Goal: Transaction & Acquisition: Purchase product/service

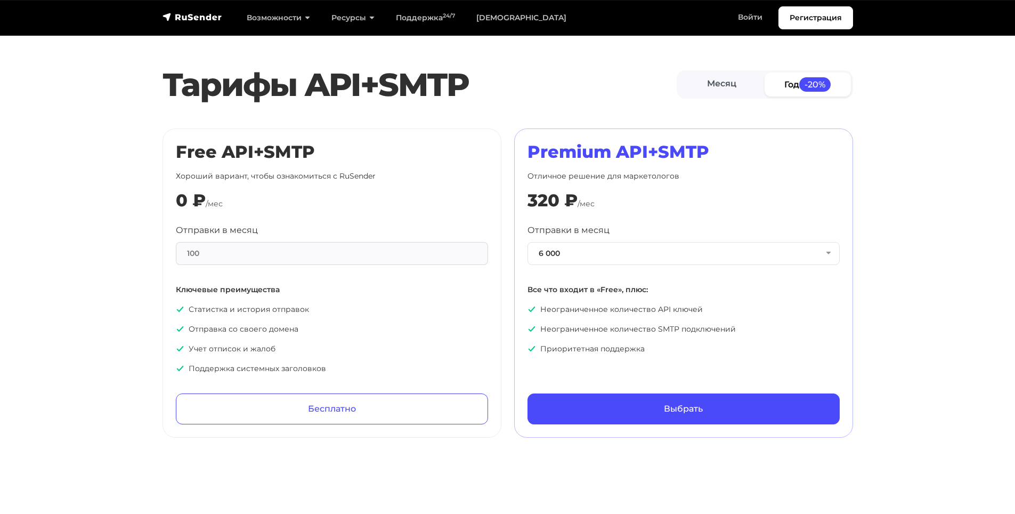
scroll to position [426, 0]
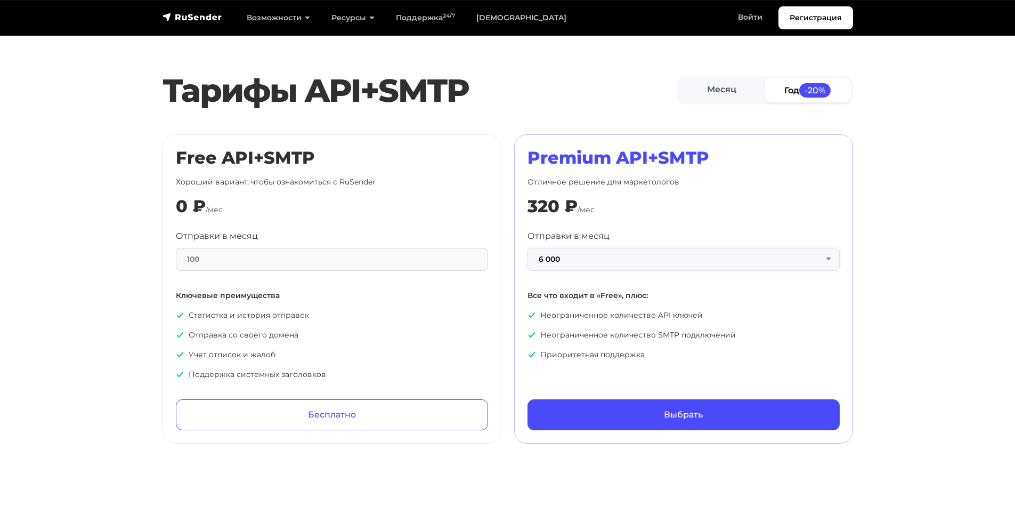
click at [574, 255] on button "6 000" at bounding box center [683, 259] width 312 height 23
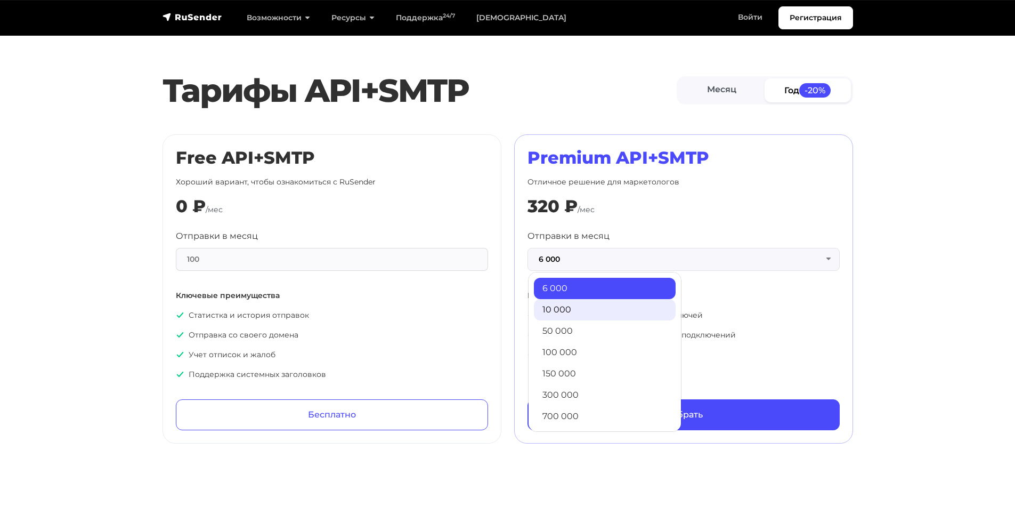
click at [577, 309] on link "10 000" at bounding box center [605, 309] width 142 height 21
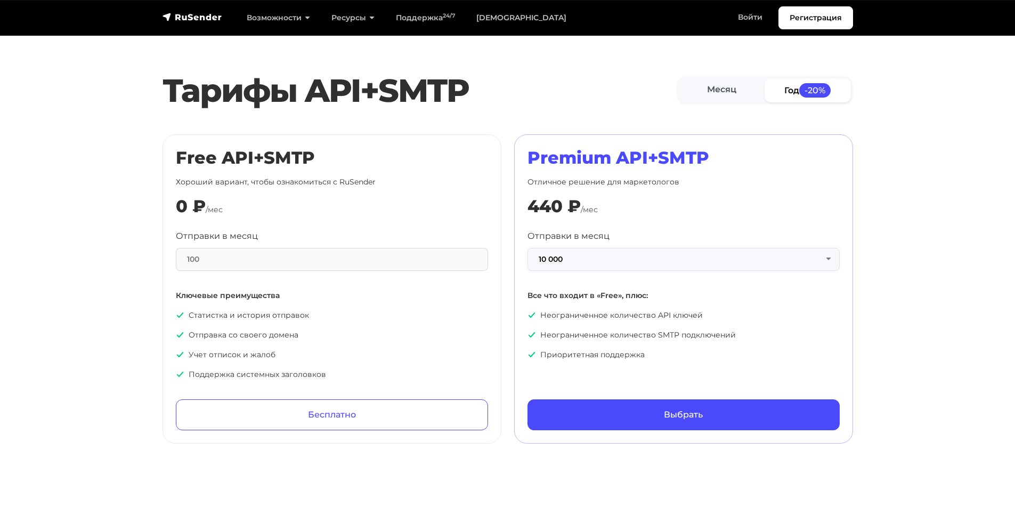
click at [583, 262] on button "10 000" at bounding box center [683, 259] width 312 height 23
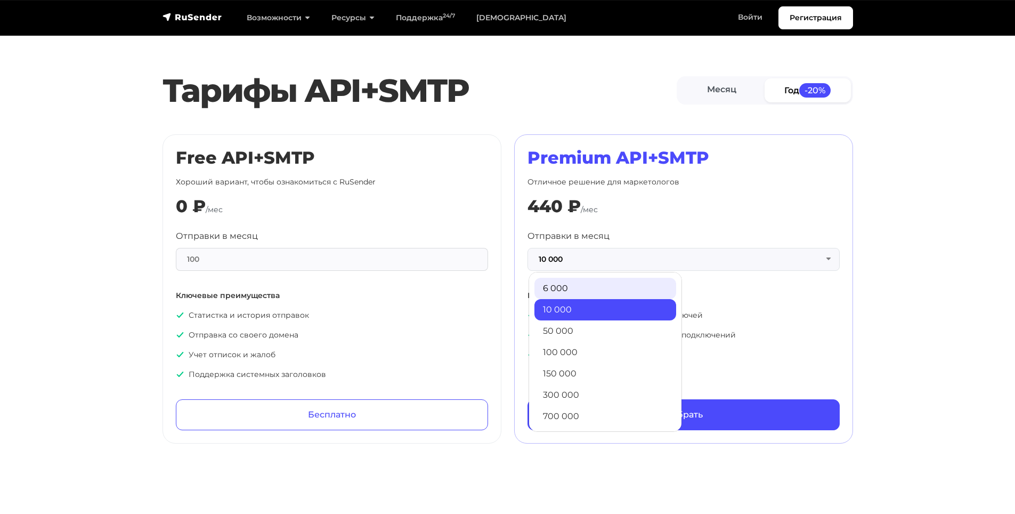
click at [573, 294] on link "6 000" at bounding box center [605, 288] width 142 height 21
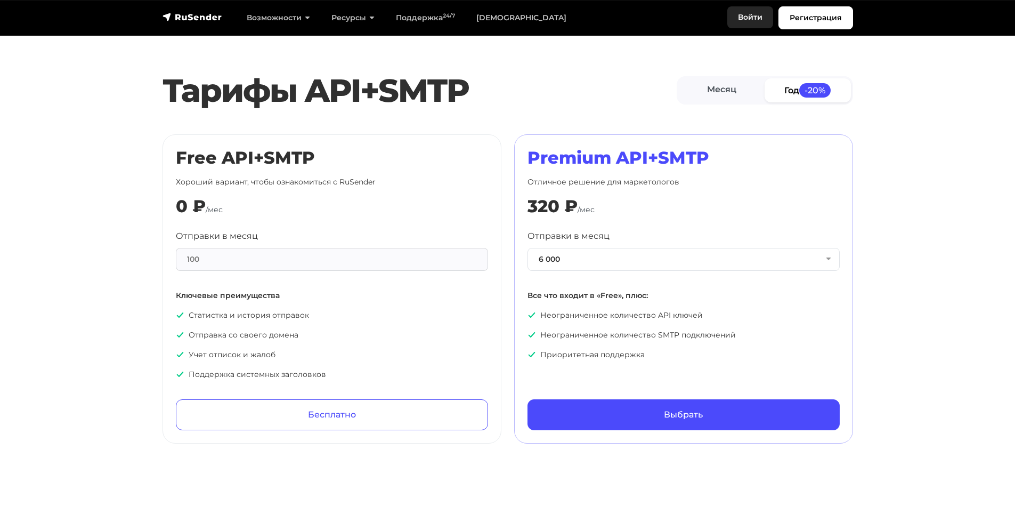
click at [736, 20] on link "Войти" at bounding box center [750, 17] width 46 height 22
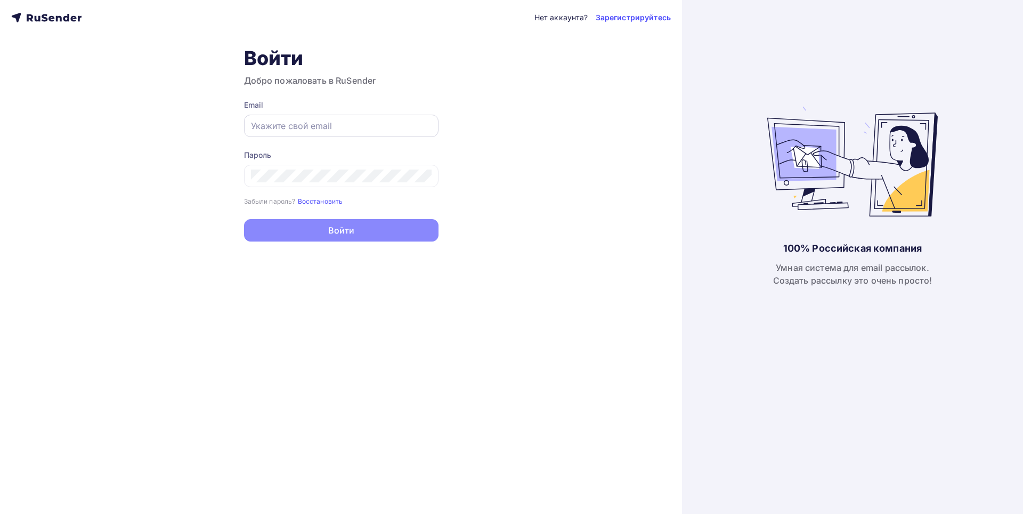
click at [340, 130] on input "text" at bounding box center [341, 125] width 181 height 13
type input "[EMAIL_ADDRESS][DOMAIN_NAME]"
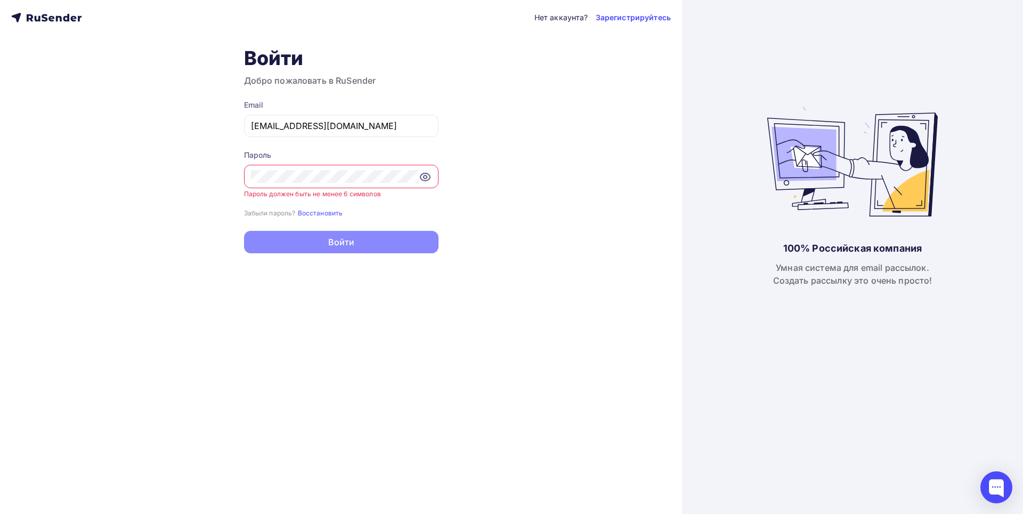
click at [423, 177] on icon at bounding box center [424, 176] width 3 height 3
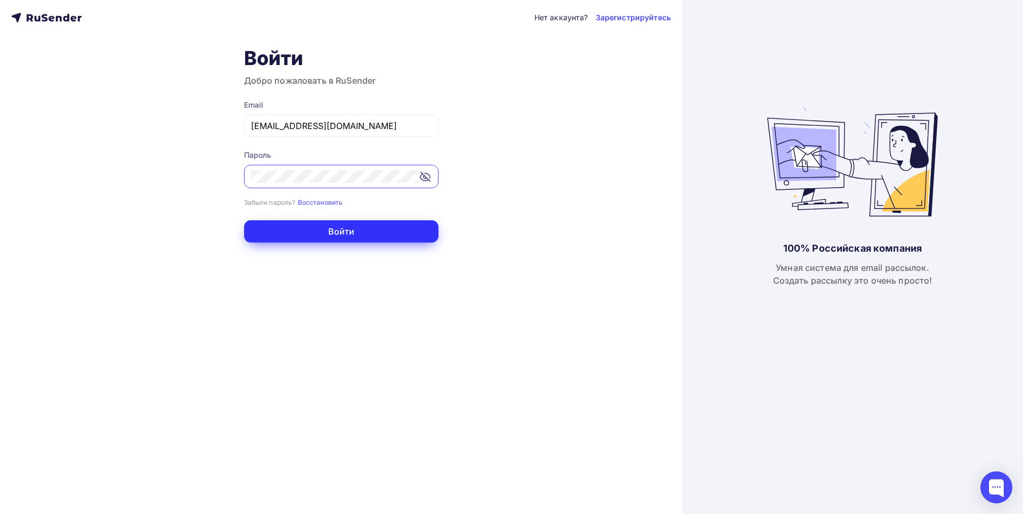
click at [404, 232] on button "Войти" at bounding box center [341, 231] width 194 height 22
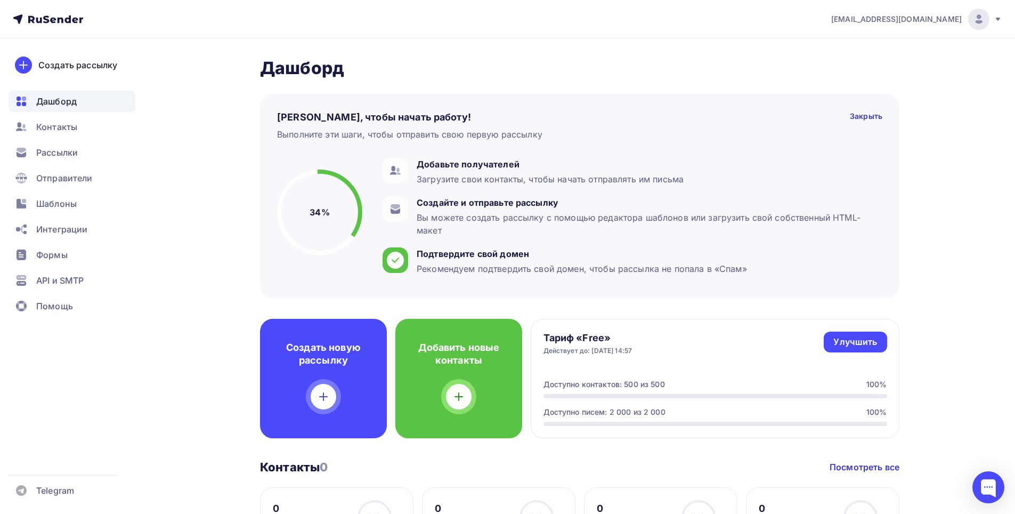
click at [998, 20] on icon at bounding box center [997, 19] width 9 height 9
click at [857, 71] on span "[DEMOGRAPHIC_DATA]" at bounding box center [890, 68] width 97 height 13
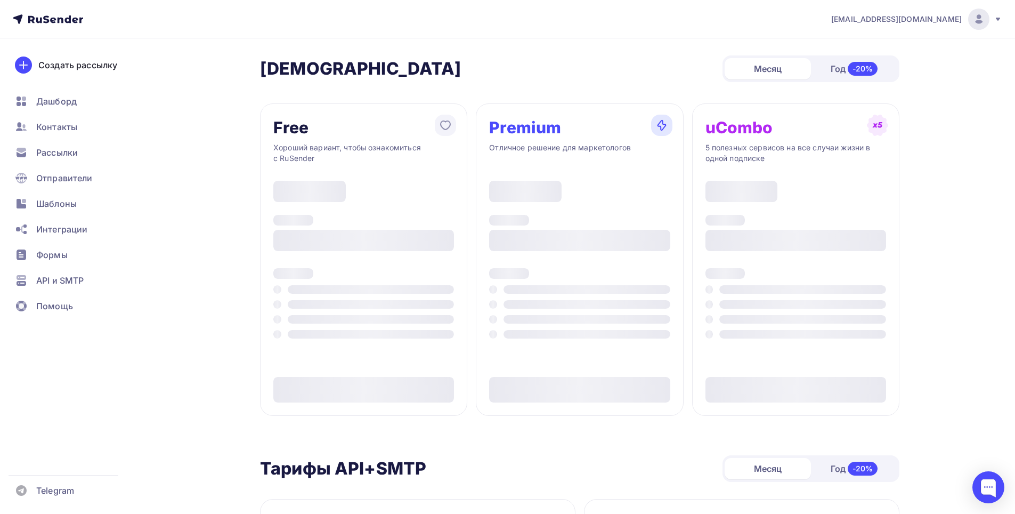
type input "500"
type input "100"
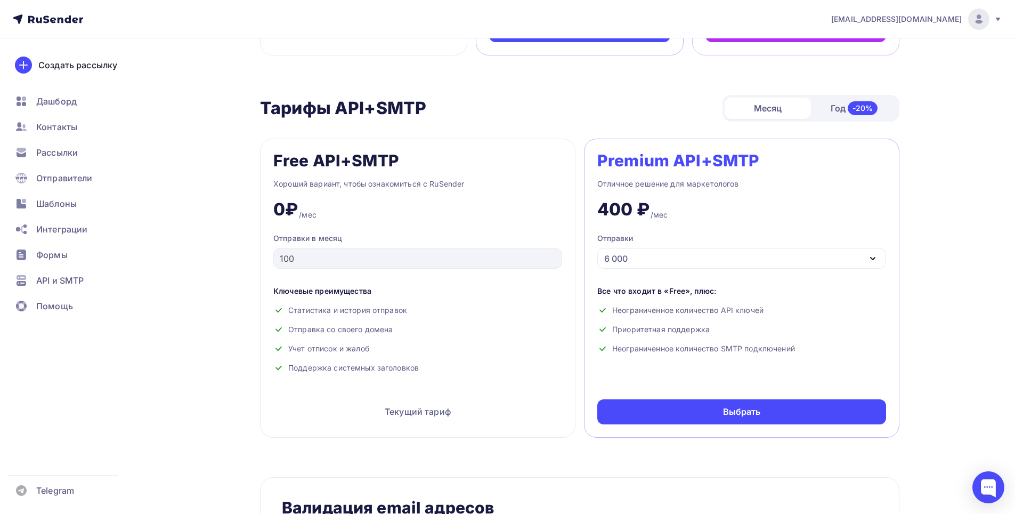
scroll to position [373, 0]
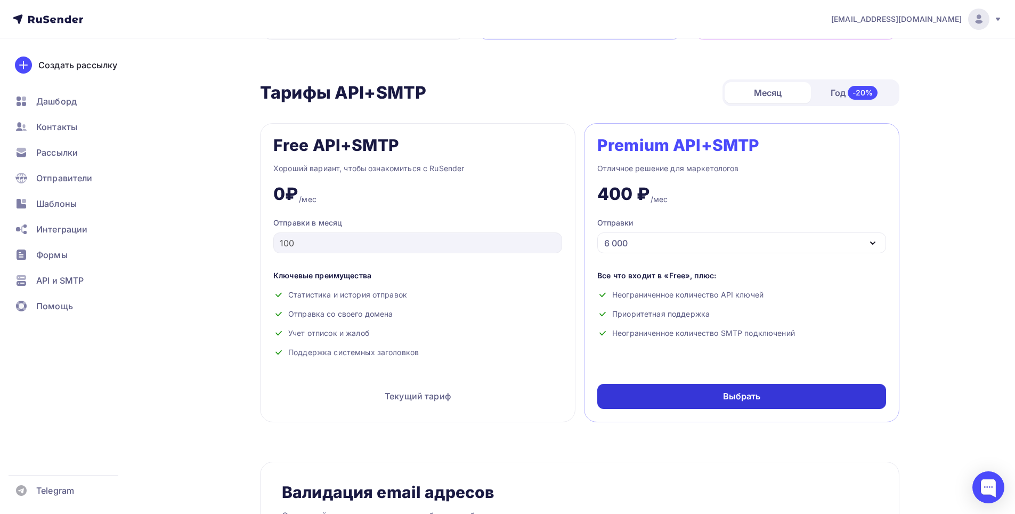
click at [758, 387] on div "Выбрать" at bounding box center [741, 396] width 289 height 25
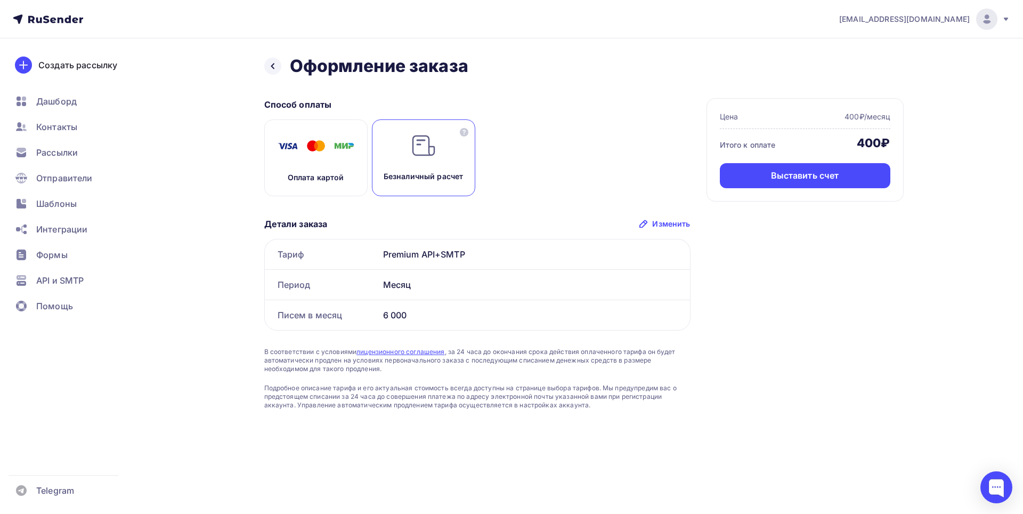
click at [290, 164] on div "Оплата картой" at bounding box center [315, 157] width 103 height 77
click at [385, 157] on div "Безналичный расчет" at bounding box center [423, 157] width 103 height 77
click at [779, 181] on div "Выставить счет" at bounding box center [805, 175] width 68 height 12
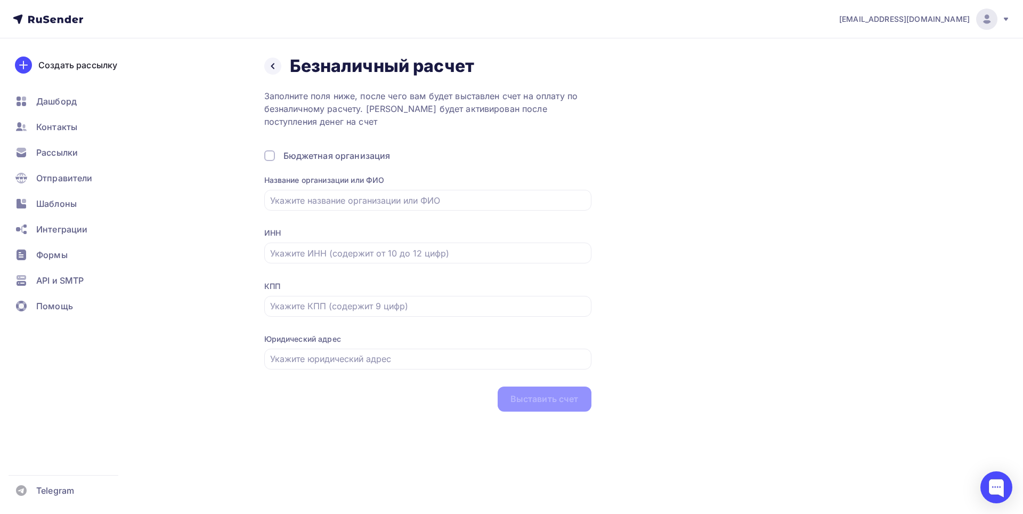
click at [607, 225] on div "Назад Безналичный расчет Безналичный расчет Заполните поля ниже, после чего вам…" at bounding box center [583, 233] width 639 height 356
click at [274, 66] on icon at bounding box center [272, 66] width 9 height 9
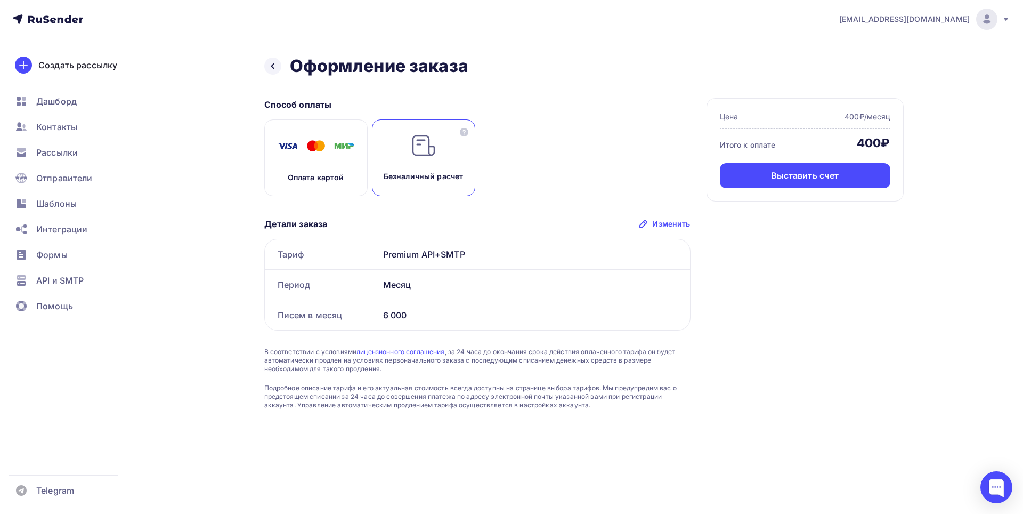
click at [333, 162] on div "Оплата картой" at bounding box center [315, 157] width 103 height 77
click at [764, 172] on div "Оплатить" at bounding box center [805, 175] width 170 height 25
click at [276, 70] on icon at bounding box center [272, 66] width 9 height 9
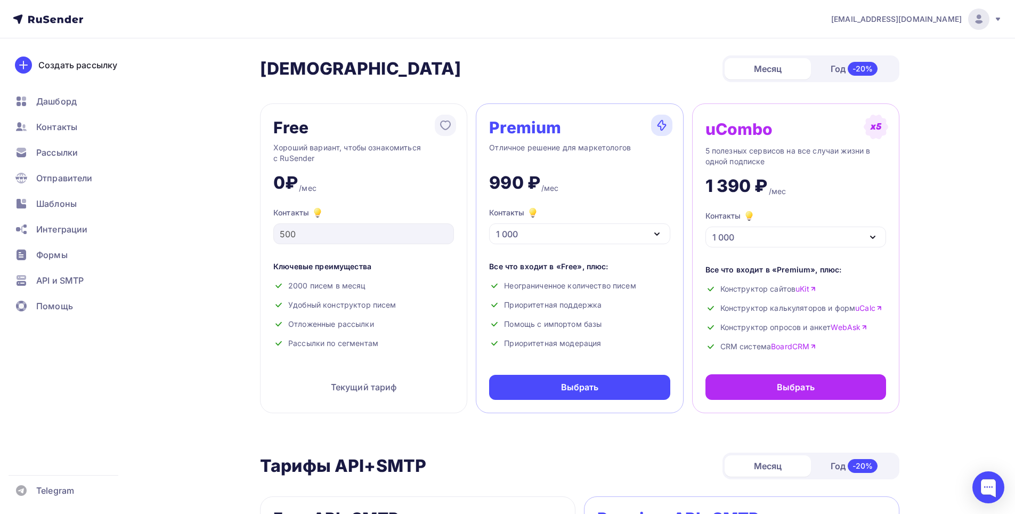
click at [838, 67] on div "Год -20%" at bounding box center [854, 69] width 86 height 22
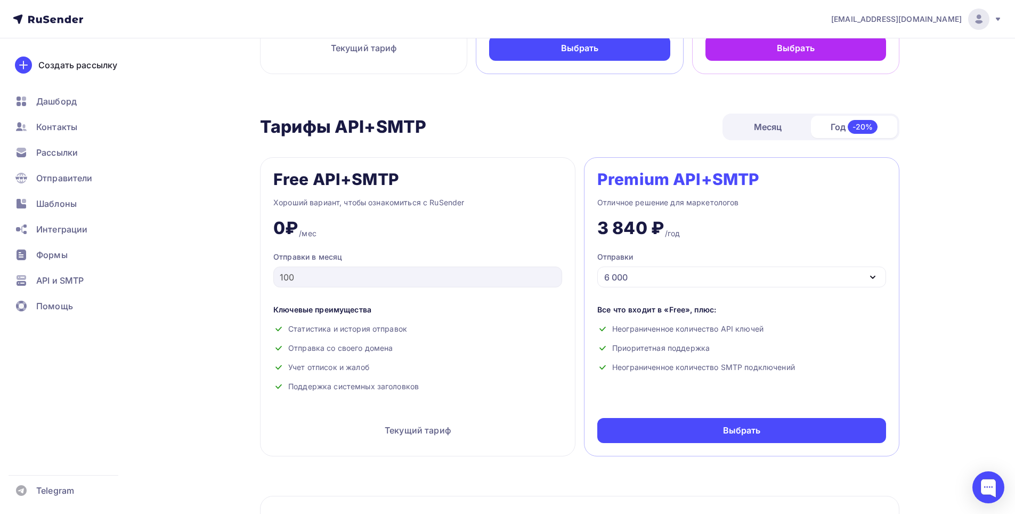
scroll to position [373, 0]
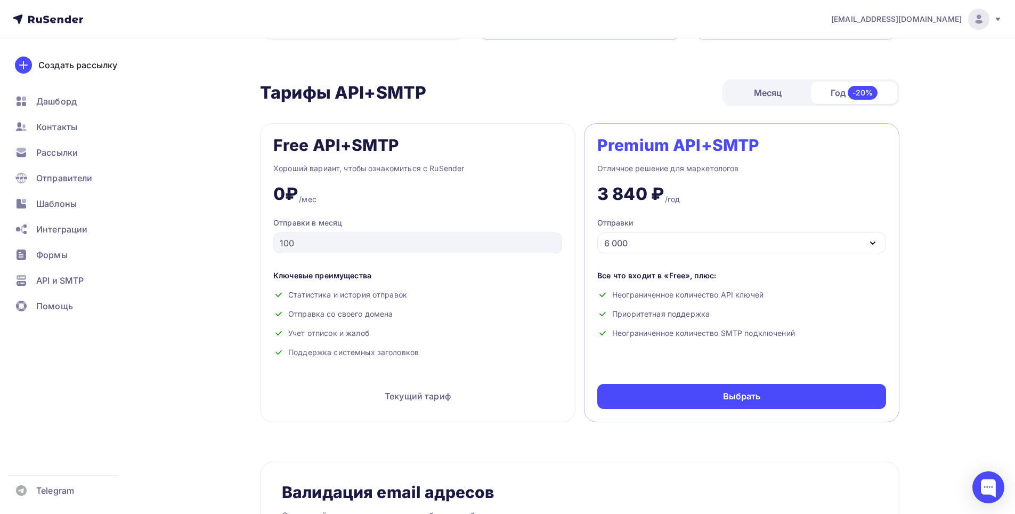
click at [676, 234] on div "6 000" at bounding box center [741, 242] width 289 height 21
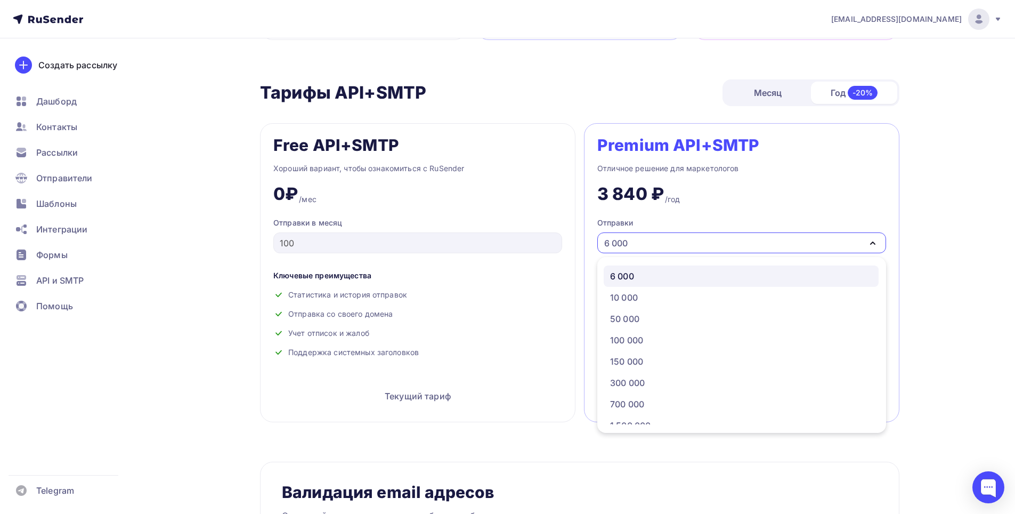
click at [675, 235] on div "6 000" at bounding box center [741, 242] width 289 height 21
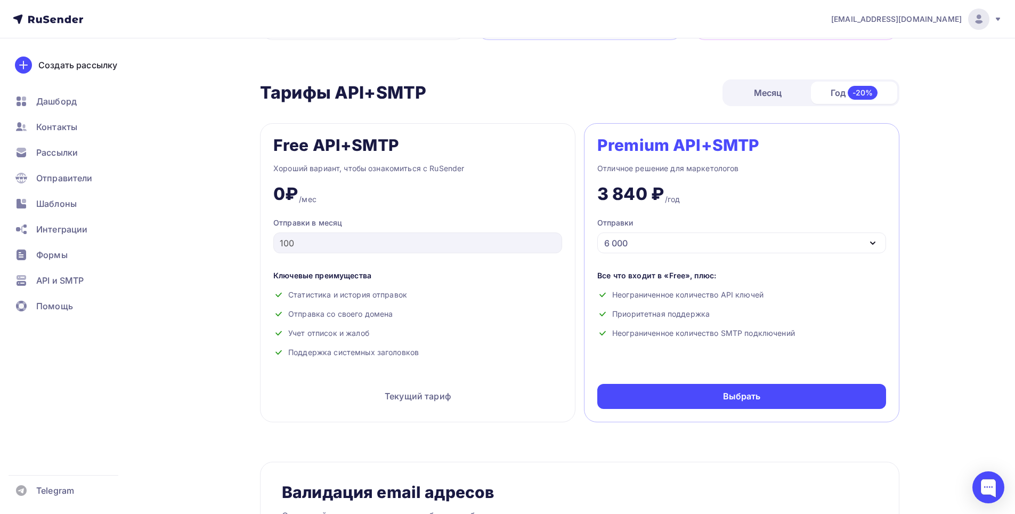
click at [783, 91] on div "Месяц" at bounding box center [767, 92] width 86 height 21
click at [838, 93] on div "Год -20%" at bounding box center [854, 93] width 86 height 22
click at [702, 249] on div "6 000" at bounding box center [741, 242] width 289 height 21
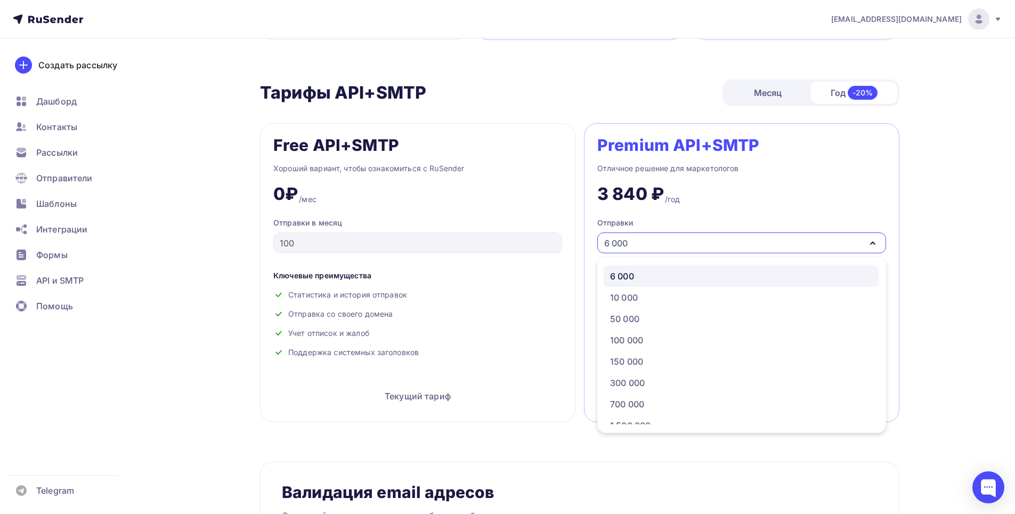
click at [702, 249] on div "6 000" at bounding box center [741, 242] width 289 height 21
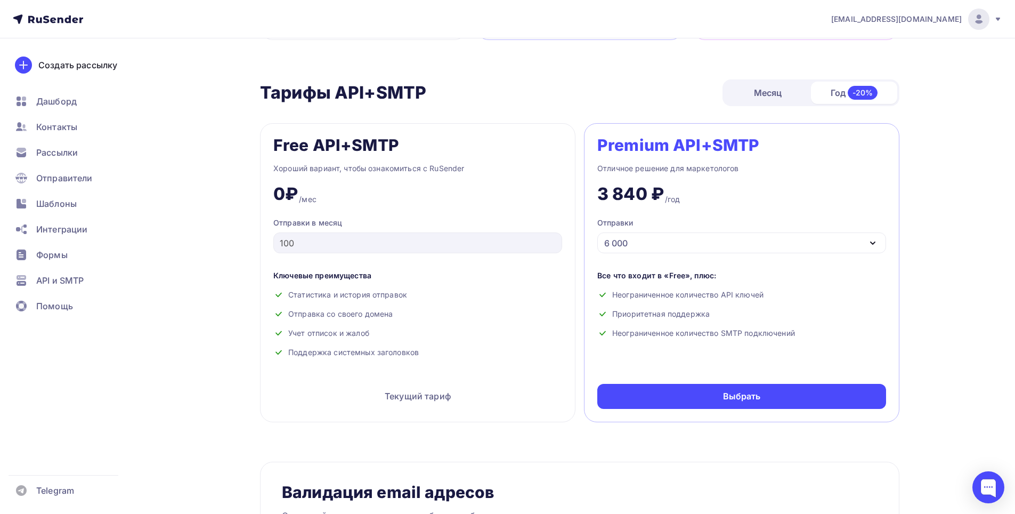
click at [770, 247] on div "6 000" at bounding box center [741, 242] width 289 height 21
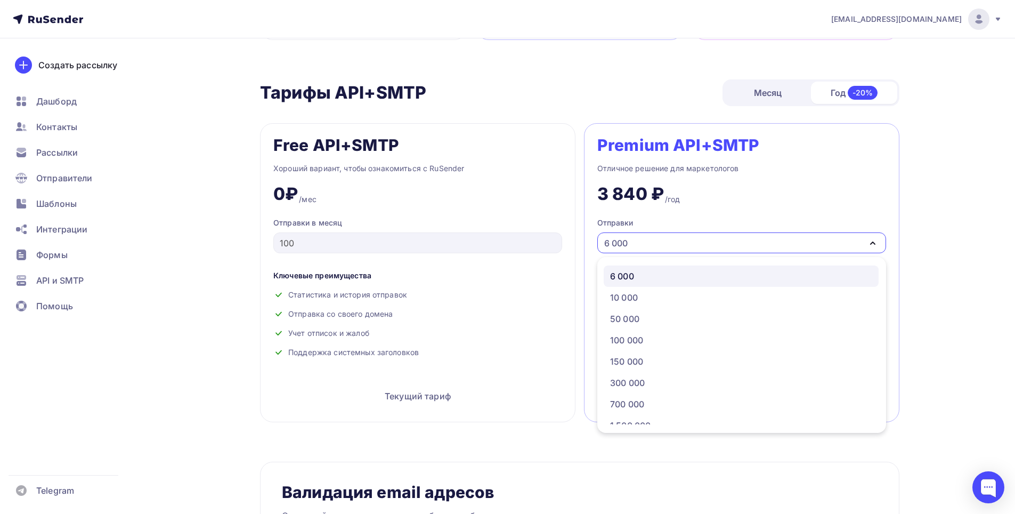
click at [770, 247] on div "6 000" at bounding box center [741, 242] width 289 height 21
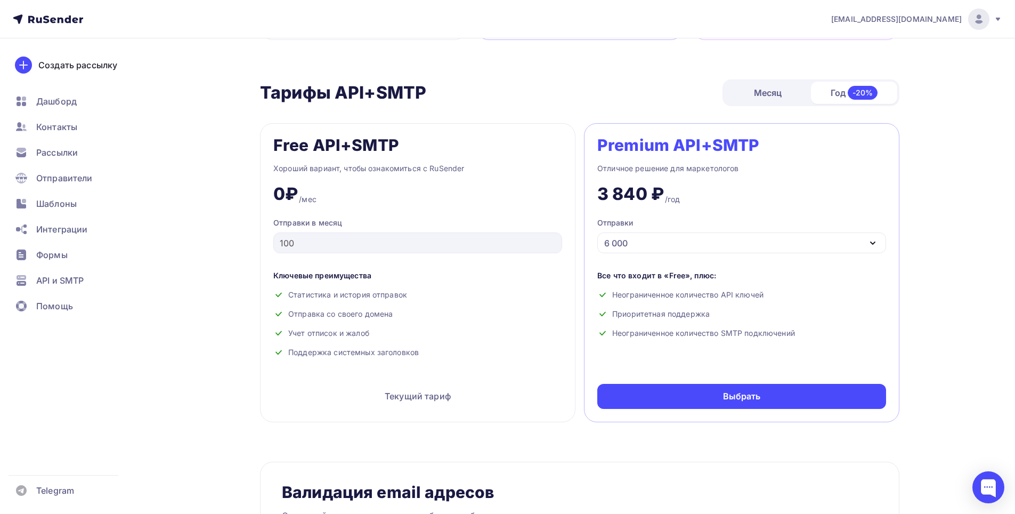
click at [768, 86] on div "Месяц" at bounding box center [767, 92] width 86 height 21
click at [847, 94] on div "Год -20%" at bounding box center [854, 93] width 86 height 22
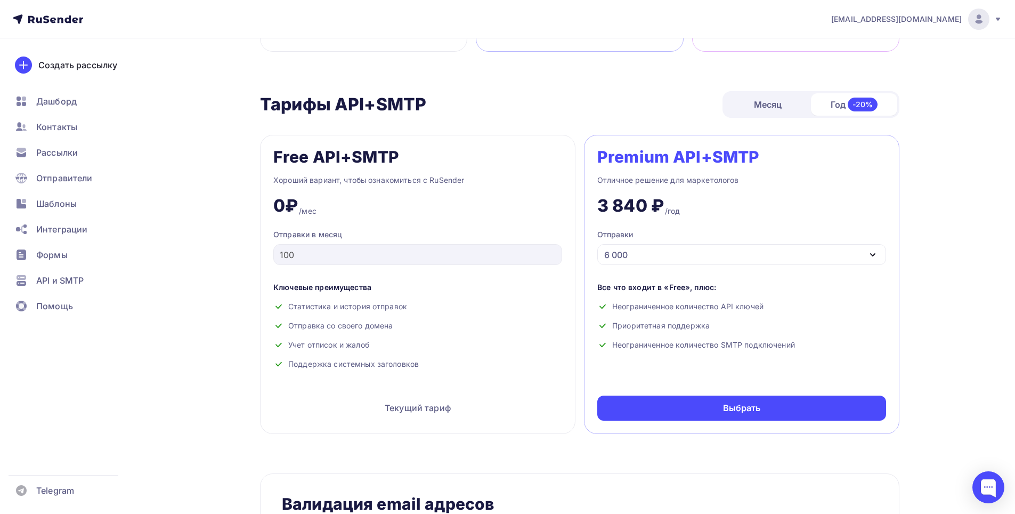
scroll to position [332, 0]
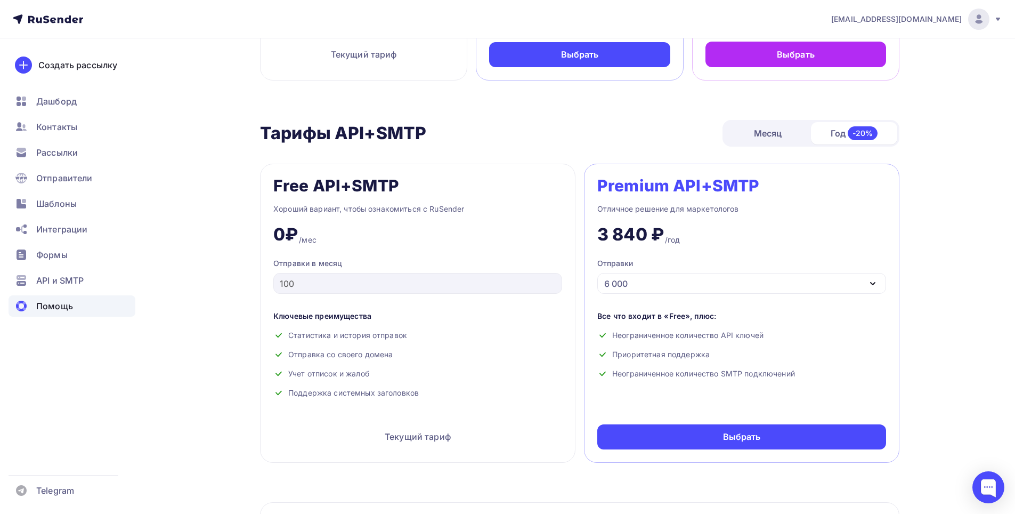
click at [56, 304] on span "Помощь" at bounding box center [54, 305] width 37 height 13
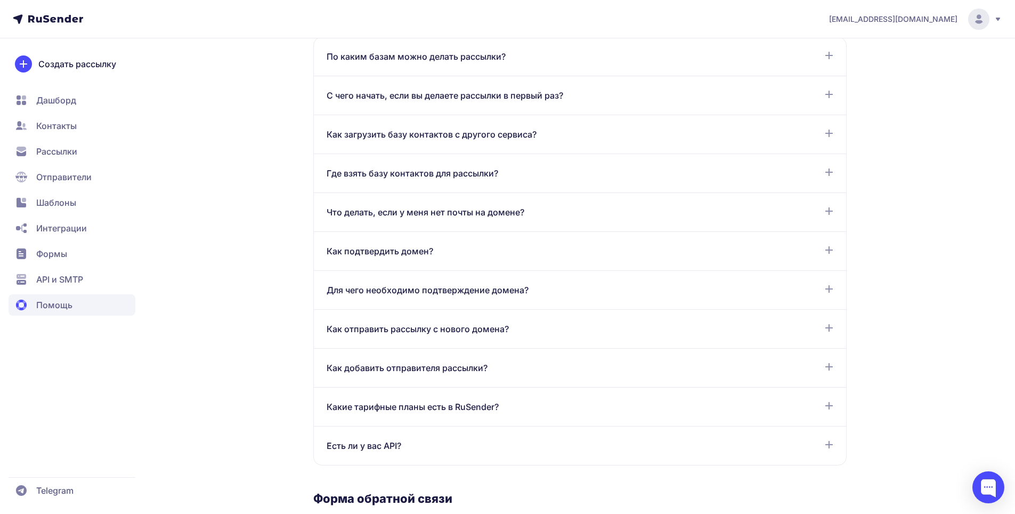
scroll to position [426, 0]
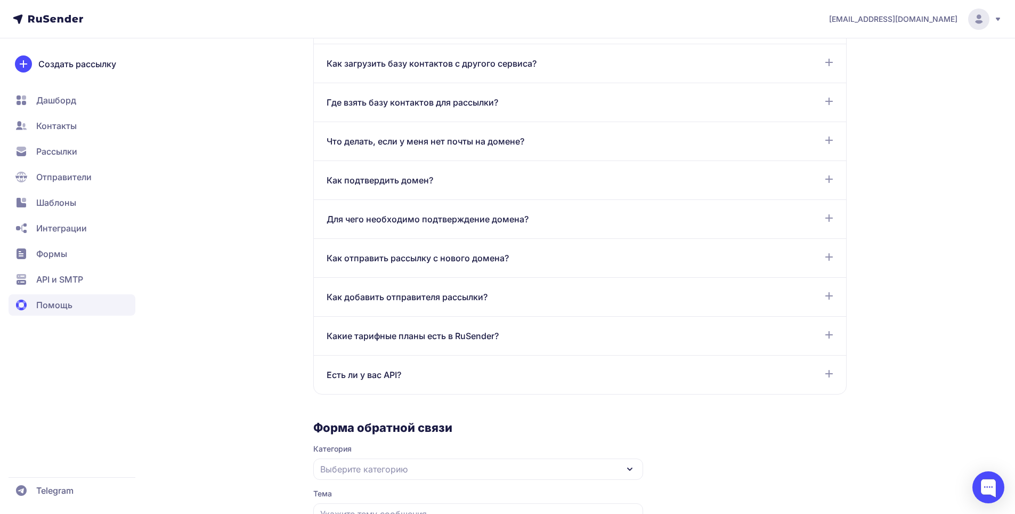
click at [347, 332] on span "Какие тарифные планы есть в RuSender?" at bounding box center [413, 335] width 172 height 13
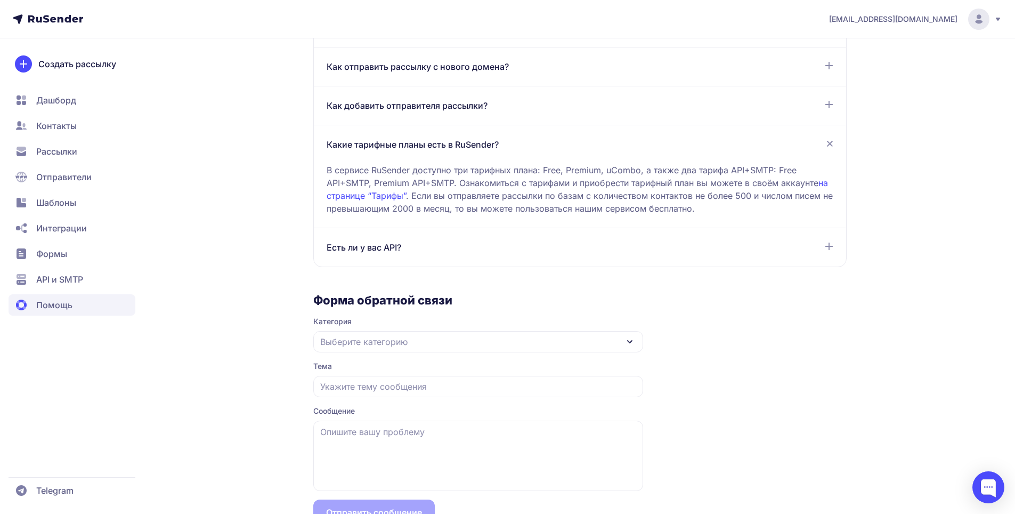
scroll to position [654, 0]
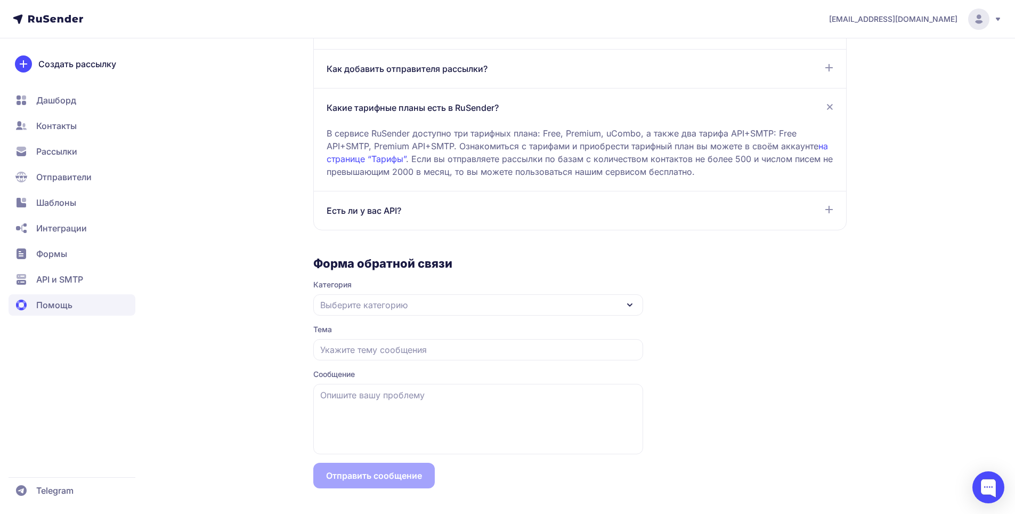
click at [410, 310] on div "Выберите категорию" at bounding box center [478, 304] width 330 height 21
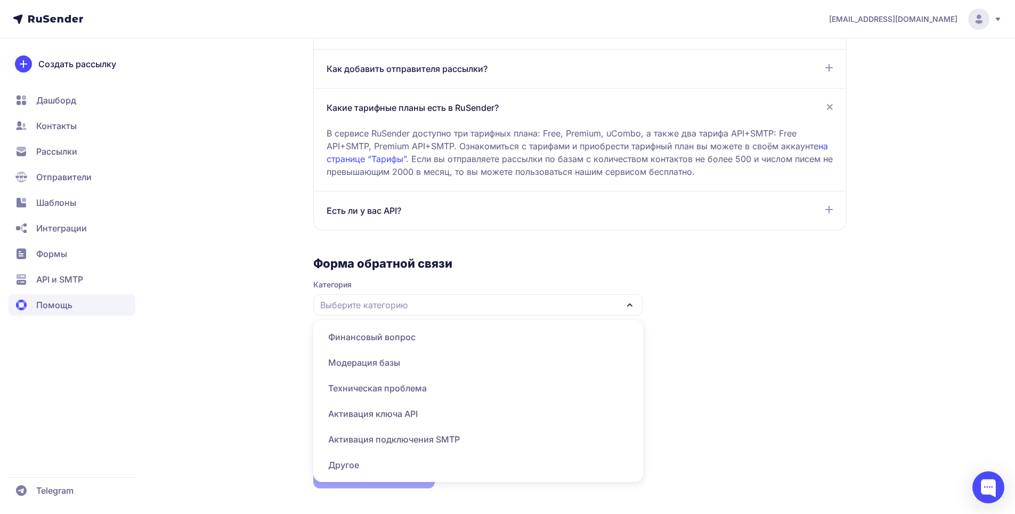
click at [395, 349] on span "Финансовый вопрос" at bounding box center [478, 362] width 317 height 26
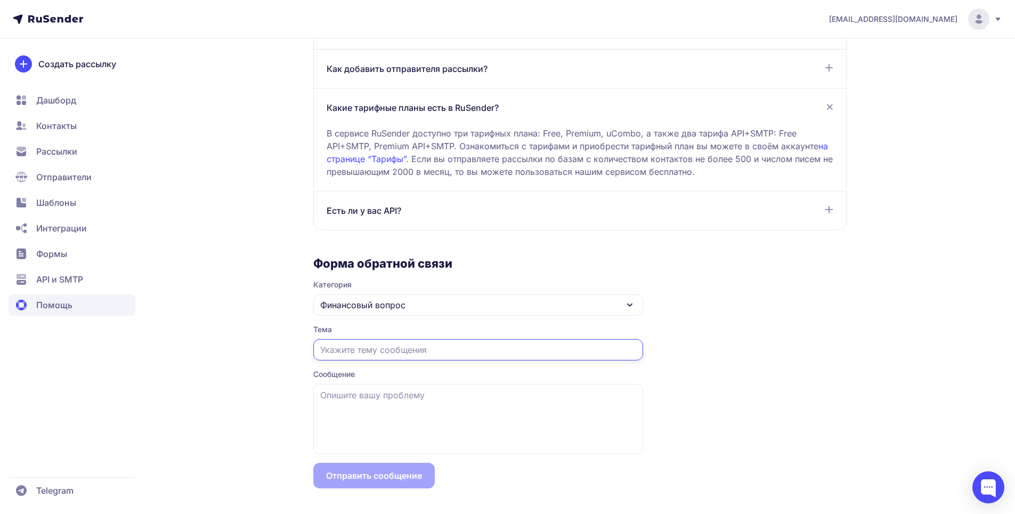
click at [396, 350] on input "text" at bounding box center [478, 349] width 330 height 21
type input "n"
type input "уточнение тарифа"
click at [403, 395] on textarea at bounding box center [478, 419] width 330 height 70
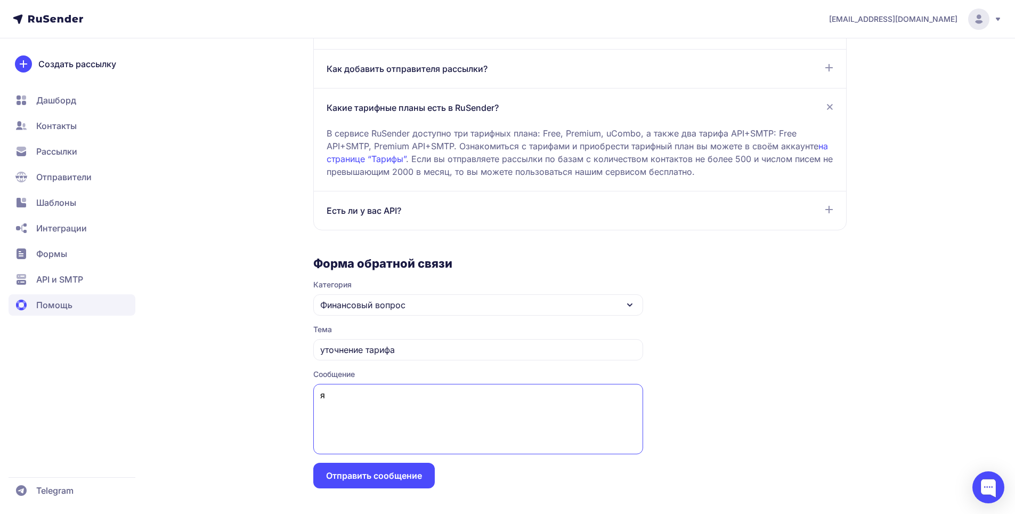
type textarea "я"
drag, startPoint x: 368, startPoint y: 146, endPoint x: 322, endPoint y: 145, distance: 45.8
click at [322, 191] on div "Какие тарифные планы есть в RuSender? В сервисе RuSender доступно три тарифных …" at bounding box center [580, 210] width 532 height 38
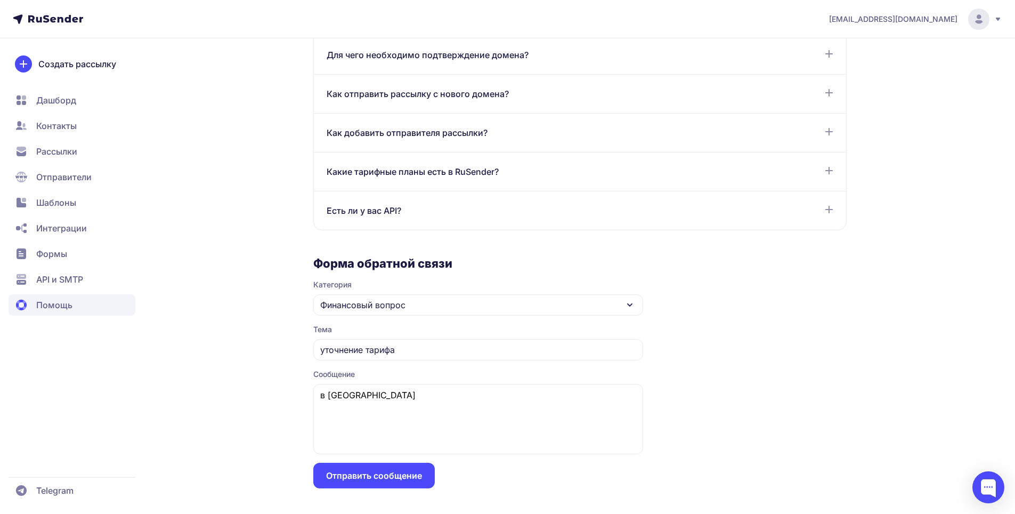
scroll to position [590, 0]
copy div "API+SMTP"
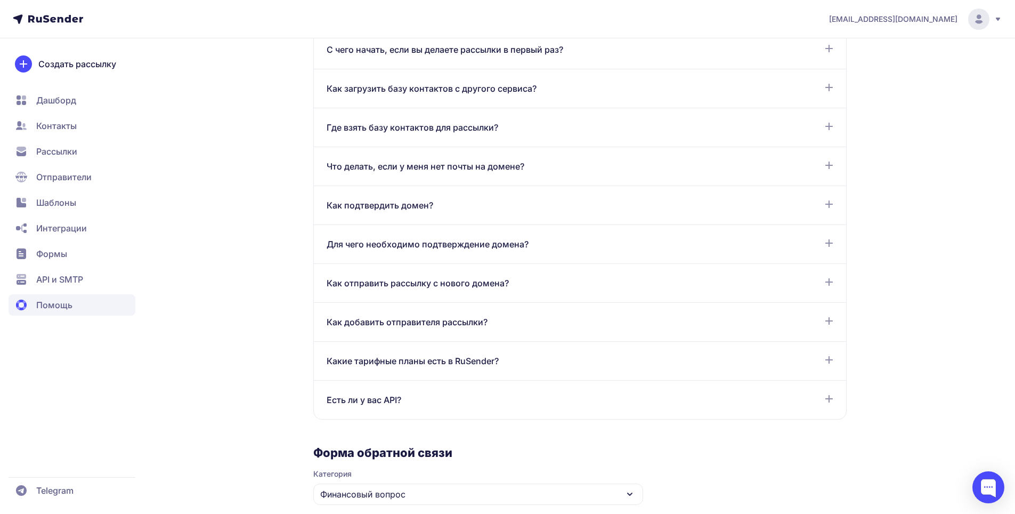
scroll to position [484, 0]
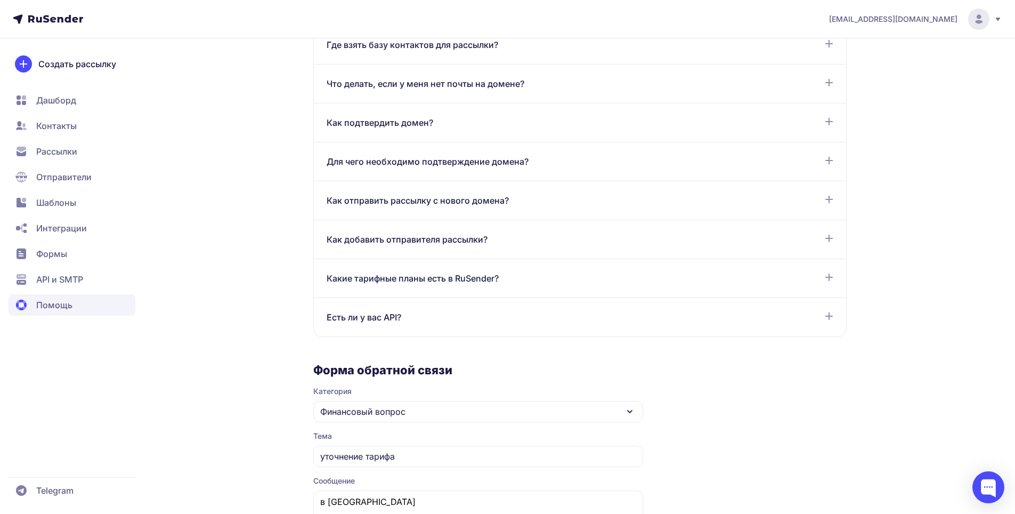
click at [470, 282] on span "Какие тарифные планы есть в RuSender?" at bounding box center [413, 278] width 172 height 13
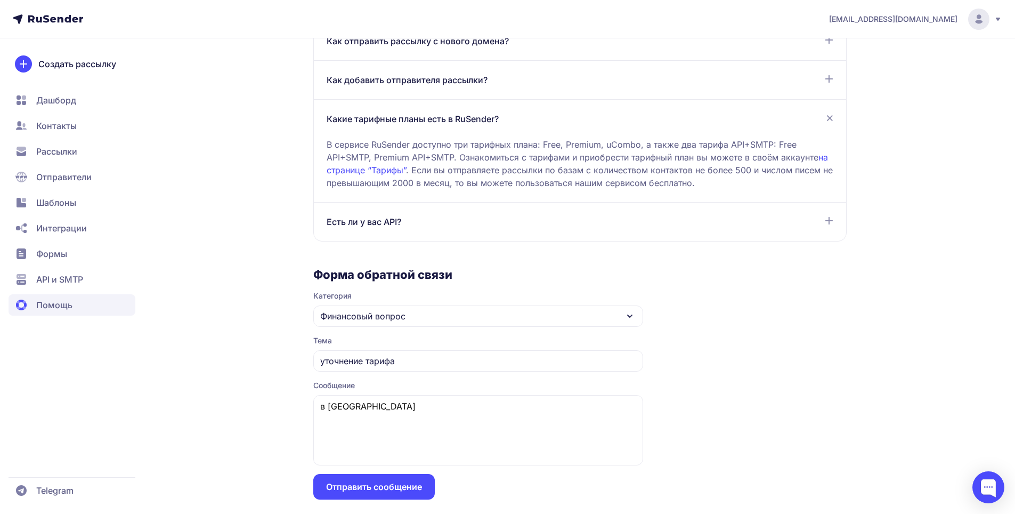
scroll to position [643, 0]
drag, startPoint x: 730, startPoint y: 143, endPoint x: 772, endPoint y: 144, distance: 42.1
click at [772, 144] on div "В сервисе RuSender доступно три тарифных плана: Free, Premium, uCombo, а также …" at bounding box center [580, 157] width 507 height 64
copy div "API+SMTP"
click at [378, 409] on textarea "в тарифе" at bounding box center [478, 429] width 330 height 70
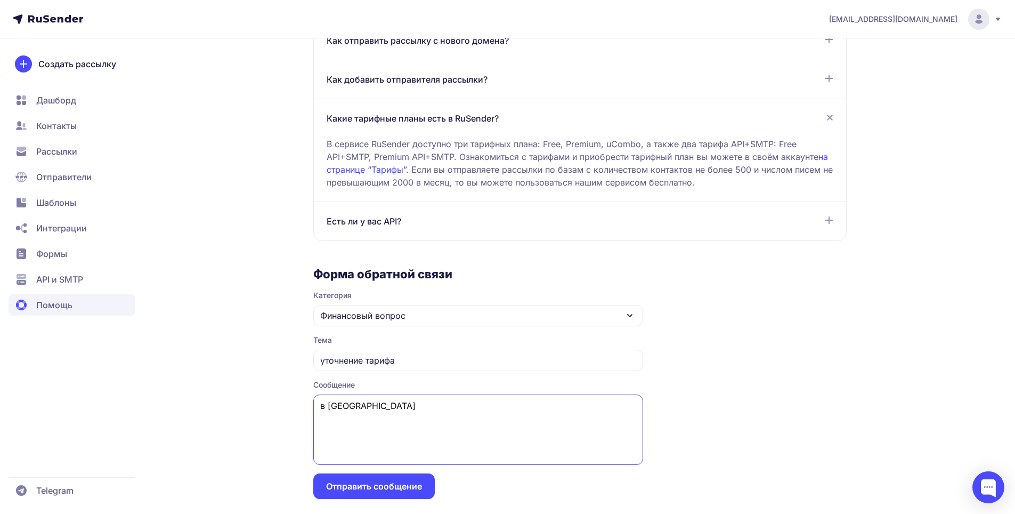
paste textarea "API+SMTP"
type textarea "в тарифе API+SMTP в годовой подписке за 3500 рублей отправка писем 6000 это за …"
click at [407, 496] on button "Отправить сообщение" at bounding box center [373, 486] width 121 height 26
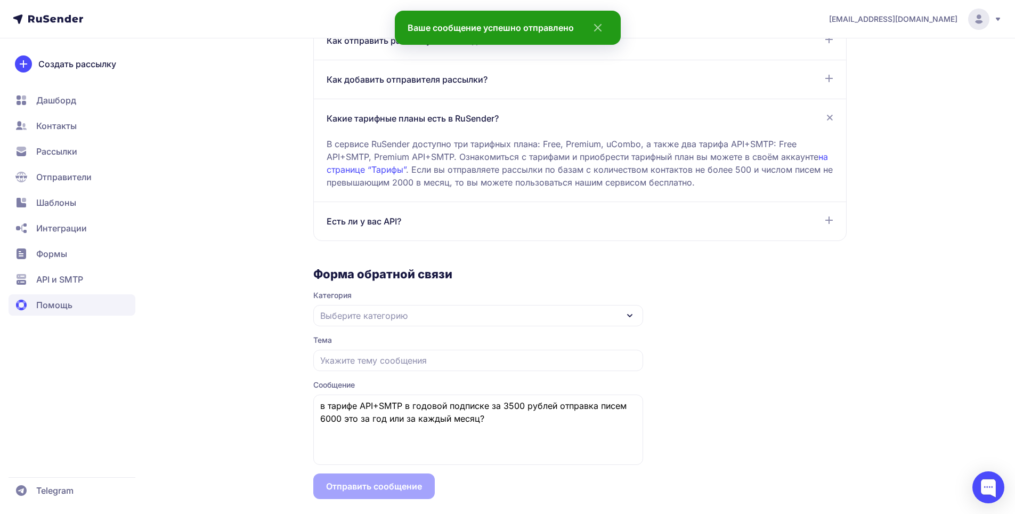
click at [384, 487] on form "Форма обратной связи Категория Выберите категорию Тема Сообщение в тарифе API+S…" at bounding box center [478, 382] width 330 height 232
click at [597, 23] on icon "close" at bounding box center [595, 27] width 26 height 13
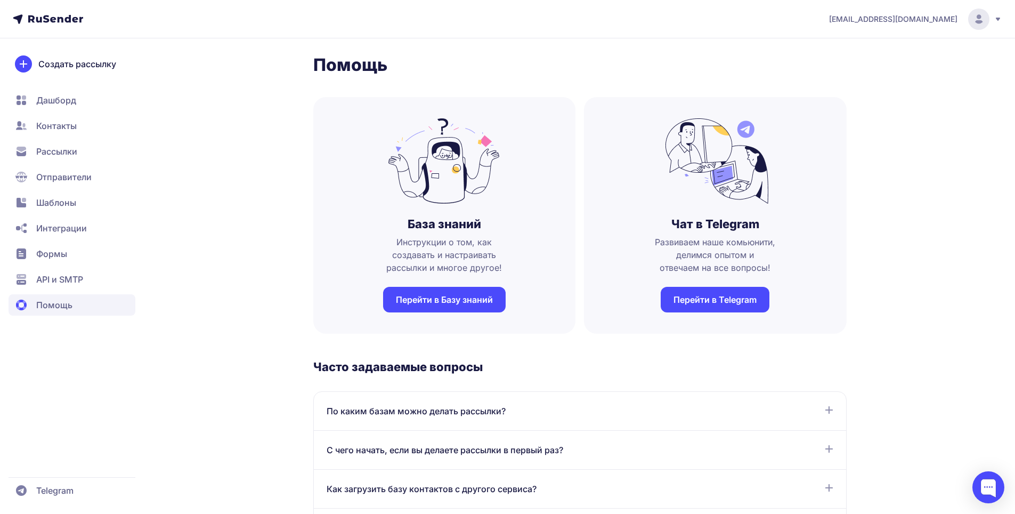
scroll to position [0, 0]
click at [93, 294] on span "API и SMTP" at bounding box center [72, 304] width 127 height 21
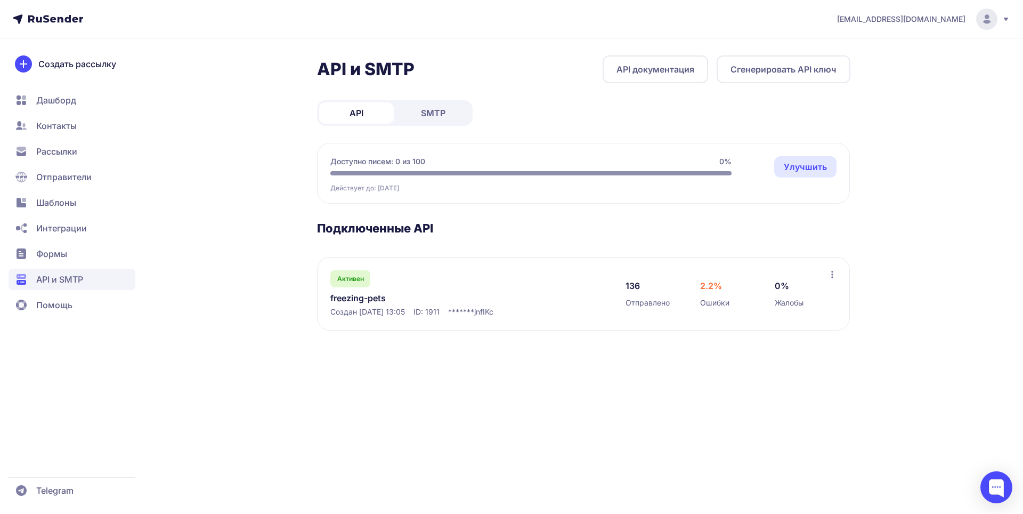
click at [422, 111] on span "SMTP" at bounding box center [433, 113] width 25 height 13
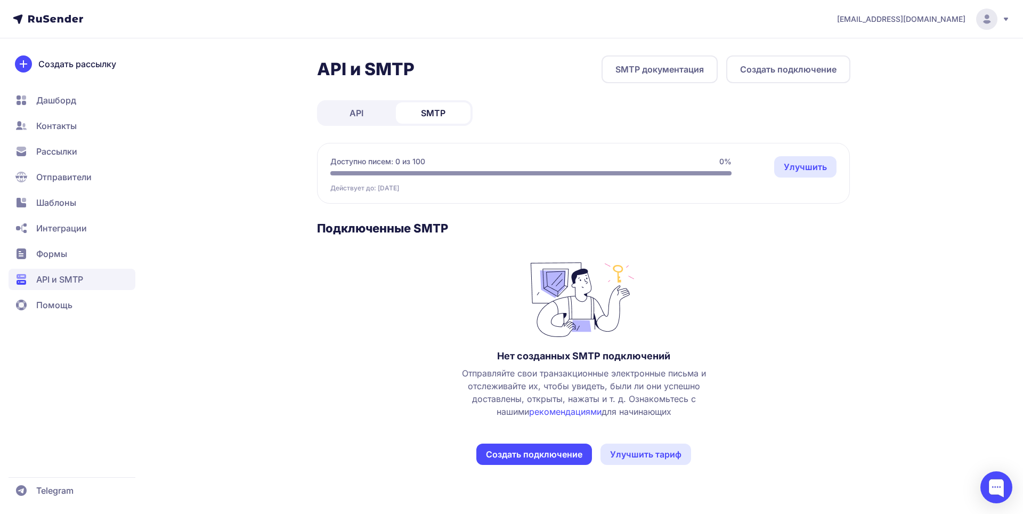
click at [366, 117] on link "API" at bounding box center [356, 112] width 75 height 21
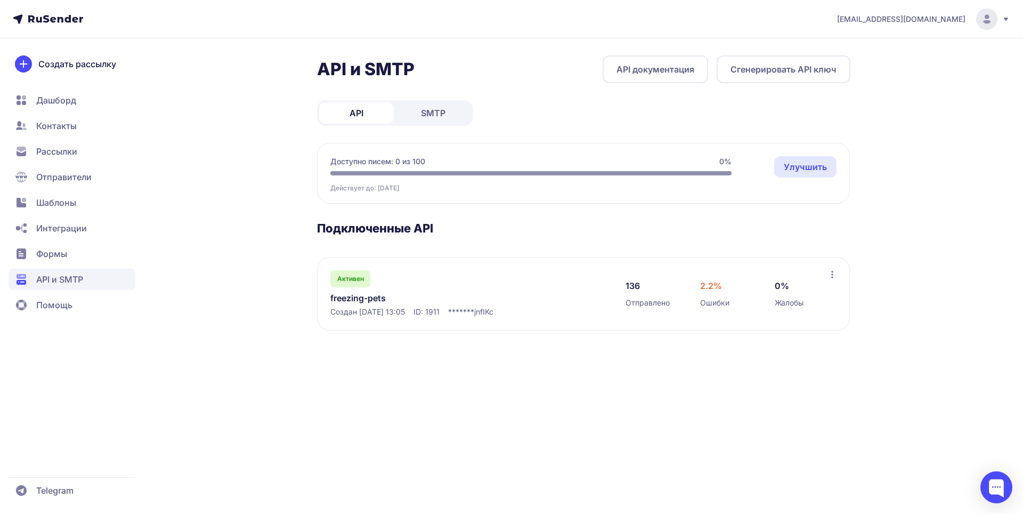
click at [439, 296] on link "freezing-pets" at bounding box center [439, 297] width 218 height 13
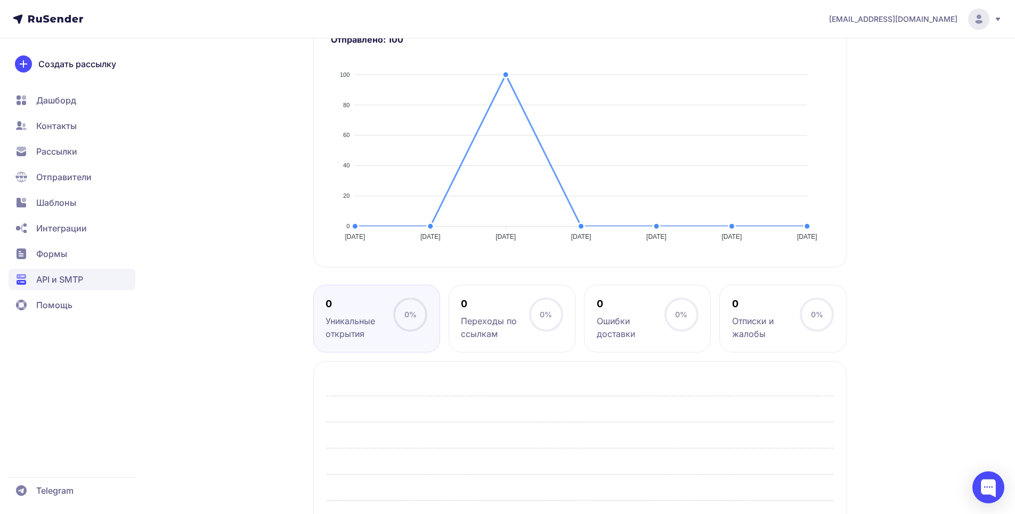
scroll to position [213, 0]
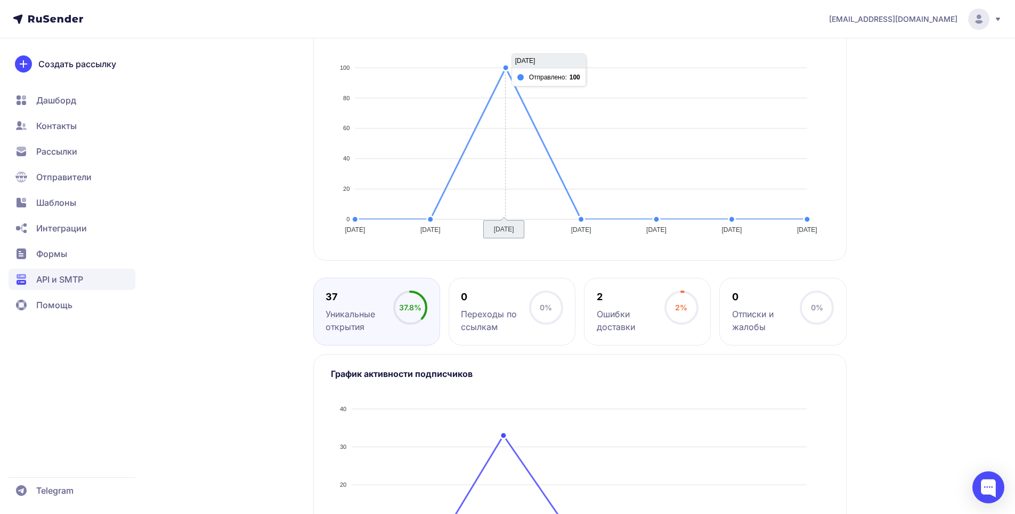
click at [503, 70] on div at bounding box center [580, 146] width 498 height 188
click at [507, 217] on div at bounding box center [580, 146] width 498 height 188
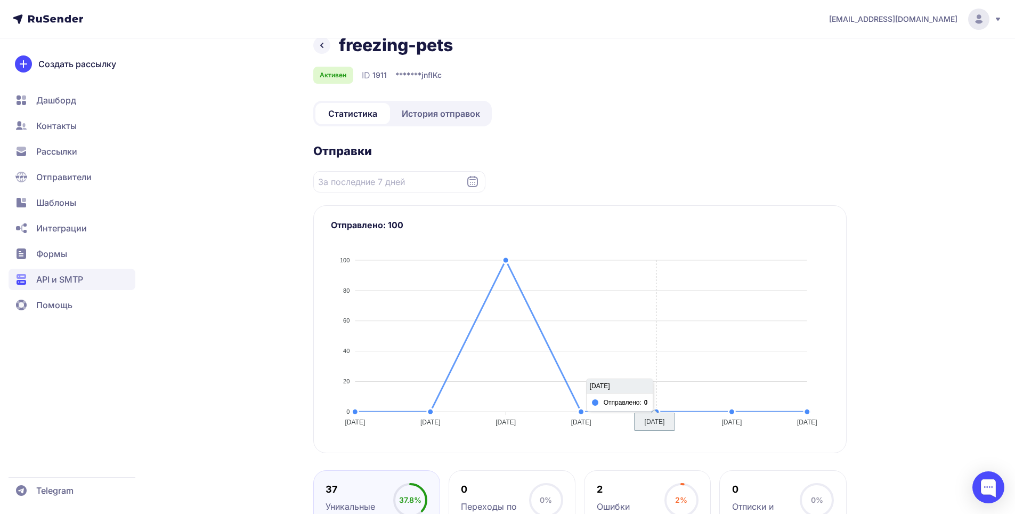
scroll to position [0, 0]
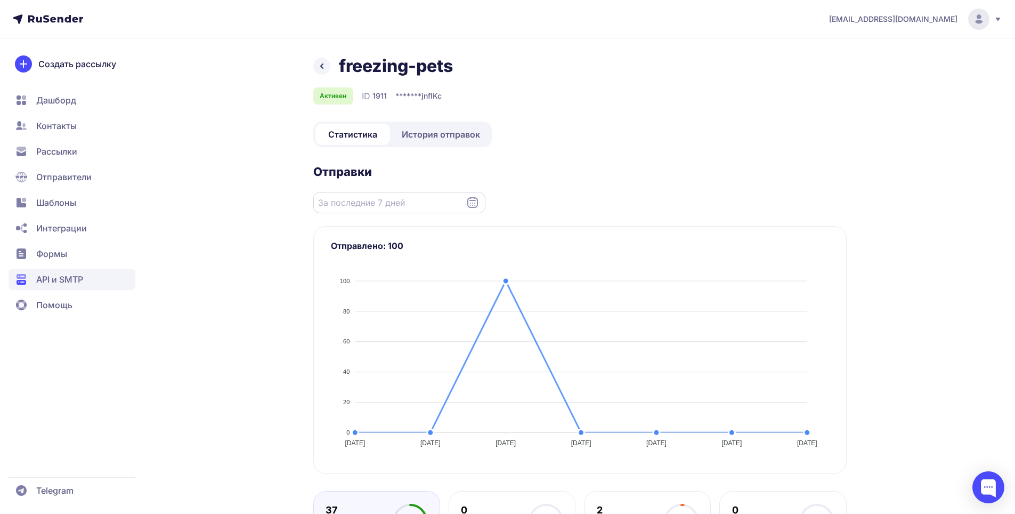
click at [424, 199] on input "Datepicker input" at bounding box center [399, 202] width 172 height 21
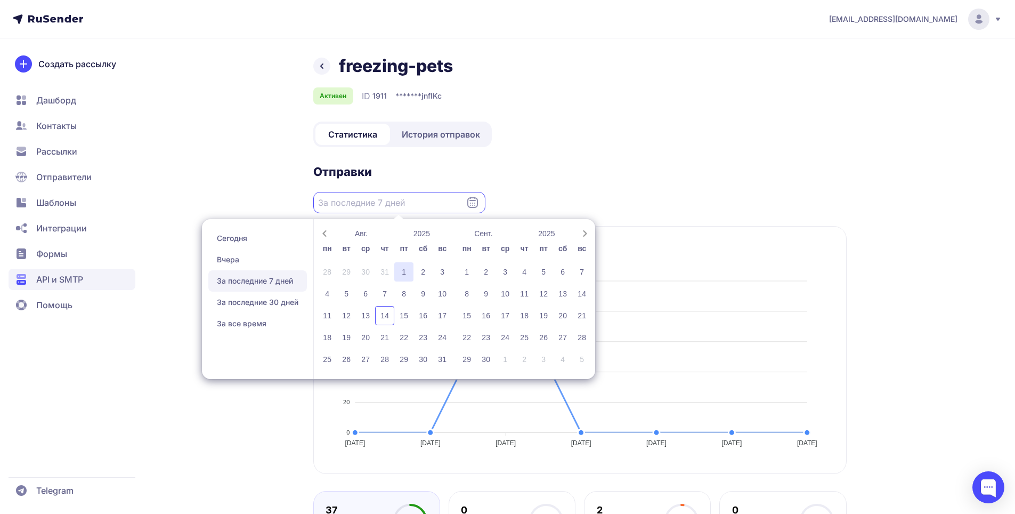
click at [404, 270] on div "1" at bounding box center [403, 271] width 19 height 19
click at [379, 315] on div "14" at bounding box center [384, 315] width 19 height 19
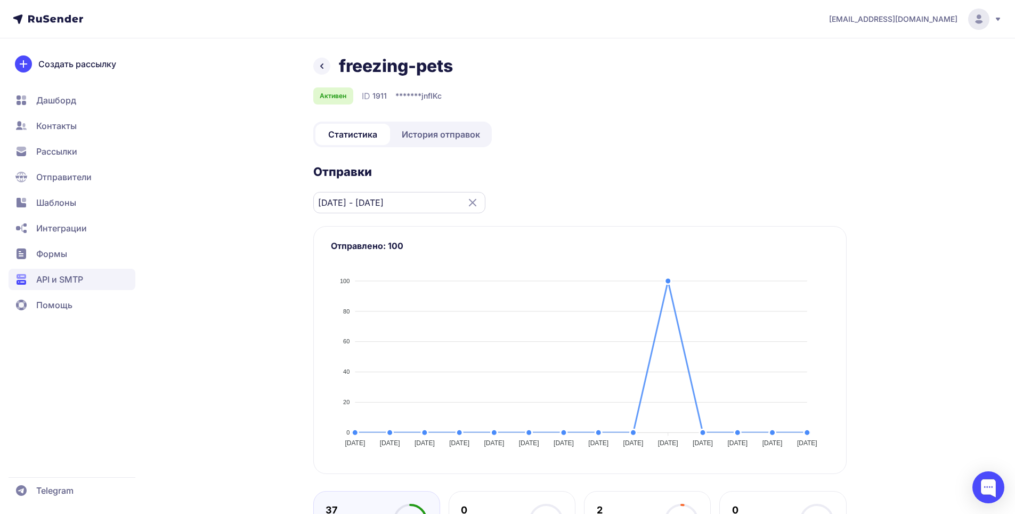
click at [414, 208] on input "01.08.2025 - 14.08.2025" at bounding box center [399, 202] width 172 height 21
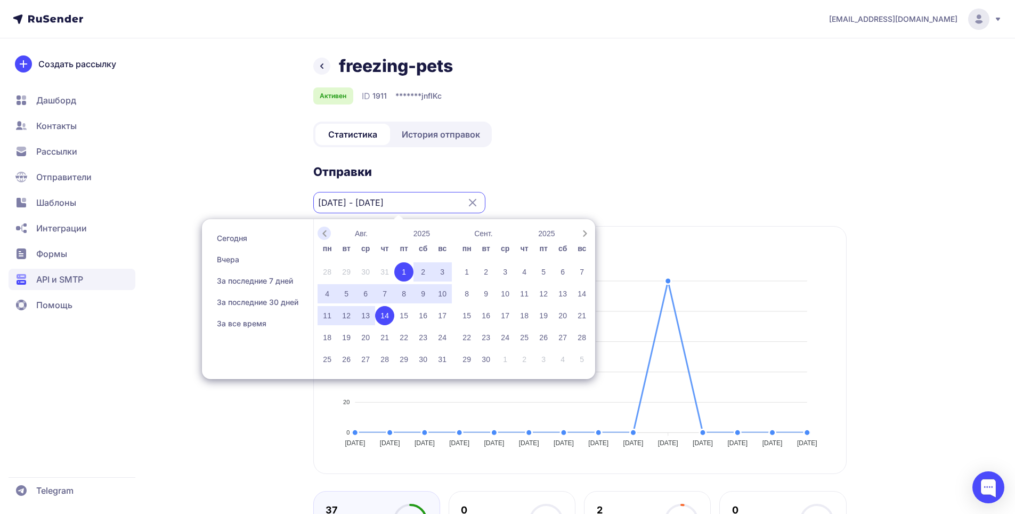
click at [322, 234] on icon "Previous month" at bounding box center [324, 233] width 11 height 11
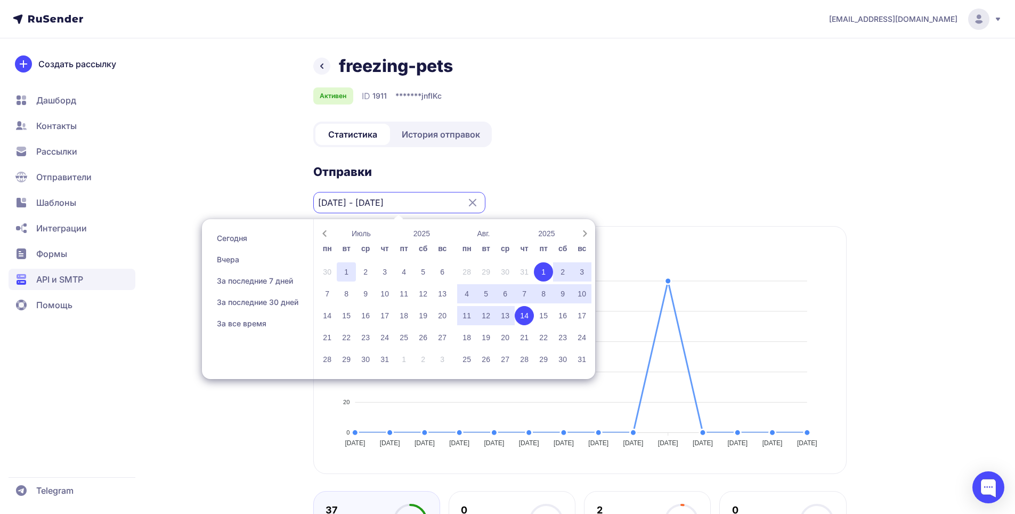
click at [348, 271] on div "1" at bounding box center [346, 271] width 19 height 19
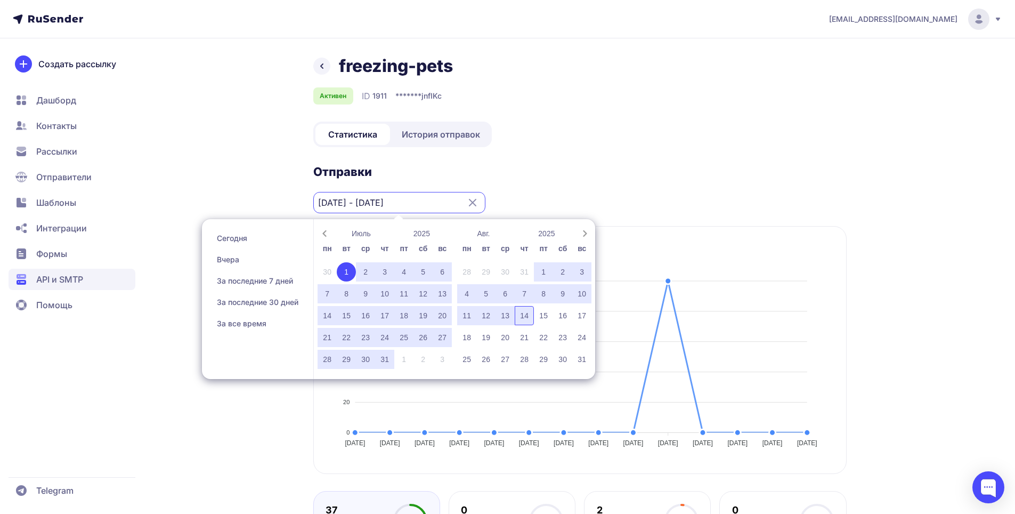
click at [530, 316] on div "14" at bounding box center [524, 315] width 19 height 19
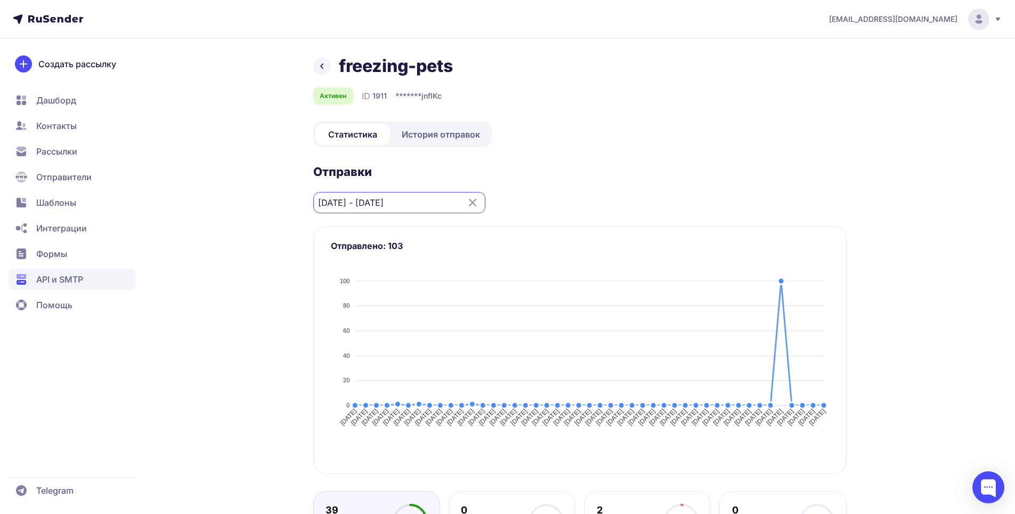
click at [388, 205] on input "01.07.2025 - 14.08.2025" at bounding box center [399, 202] width 172 height 21
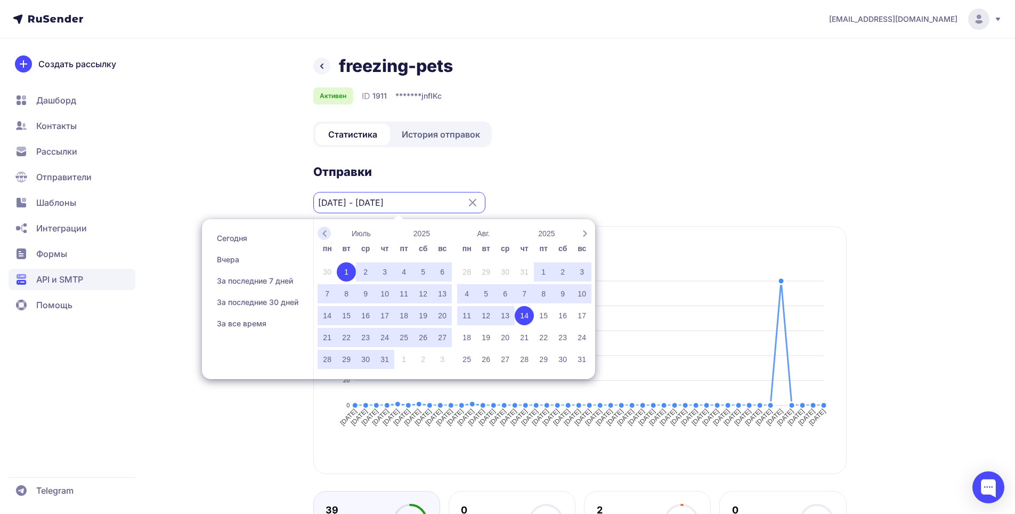
click at [323, 235] on icon "Previous month" at bounding box center [324, 233] width 11 height 11
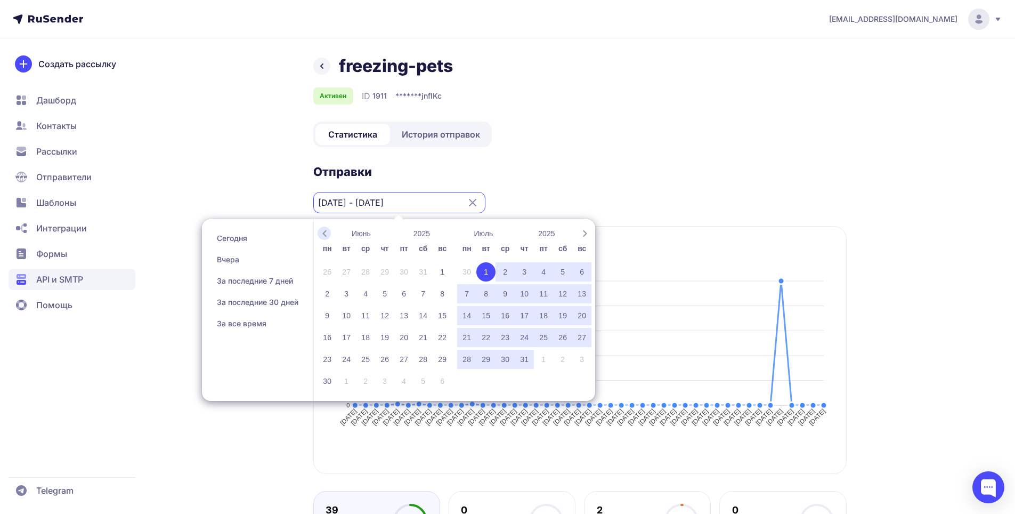
click at [323, 235] on icon "Previous month" at bounding box center [324, 233] width 11 height 11
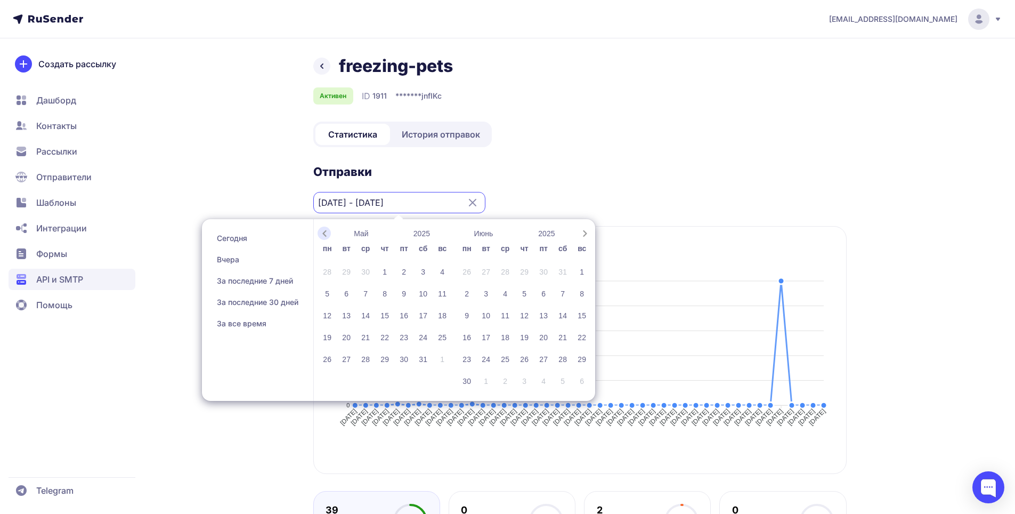
click at [323, 235] on icon "Previous month" at bounding box center [324, 233] width 11 height 11
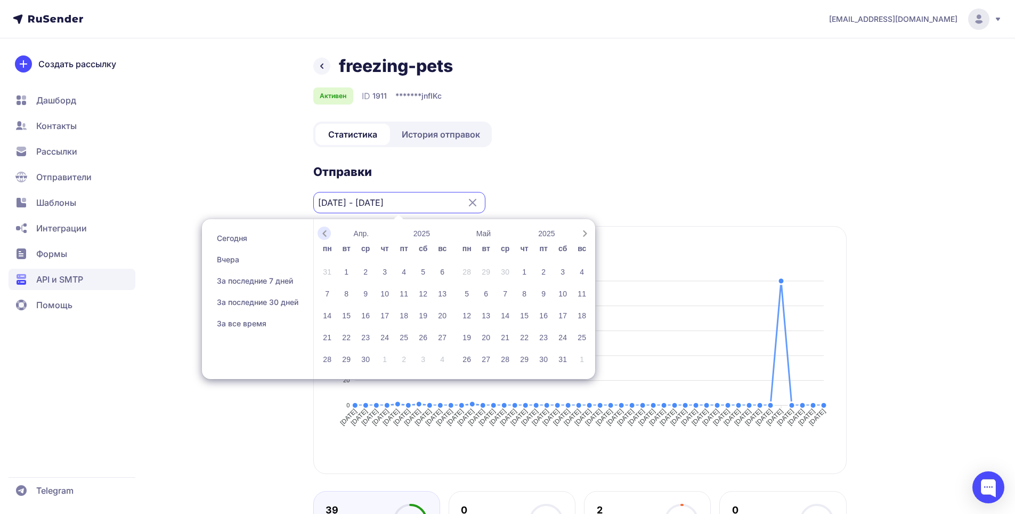
click at [323, 235] on icon "Previous month" at bounding box center [324, 233] width 11 height 11
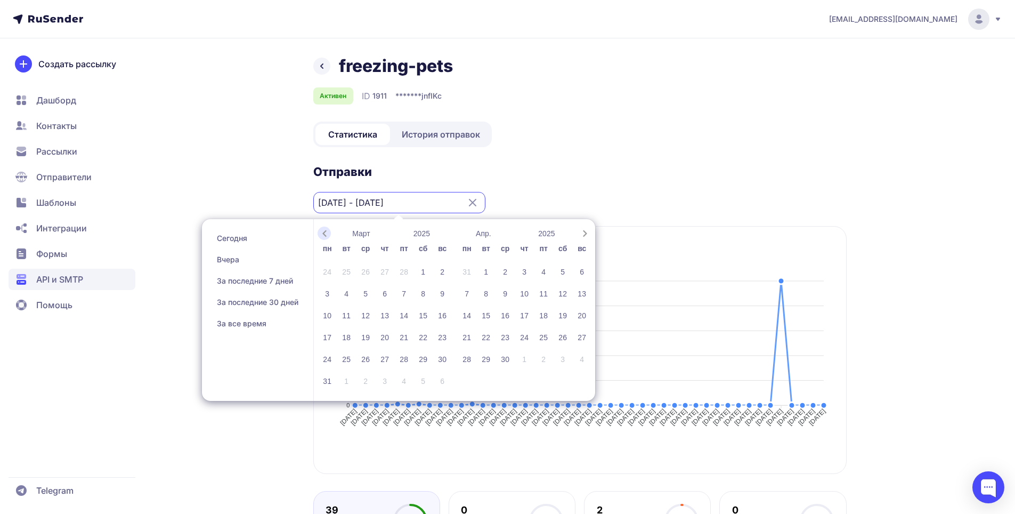
click at [323, 235] on icon "Previous month" at bounding box center [324, 233] width 11 height 11
click at [419, 272] on div "1" at bounding box center [422, 271] width 19 height 19
click at [423, 270] on div "1" at bounding box center [422, 271] width 19 height 19
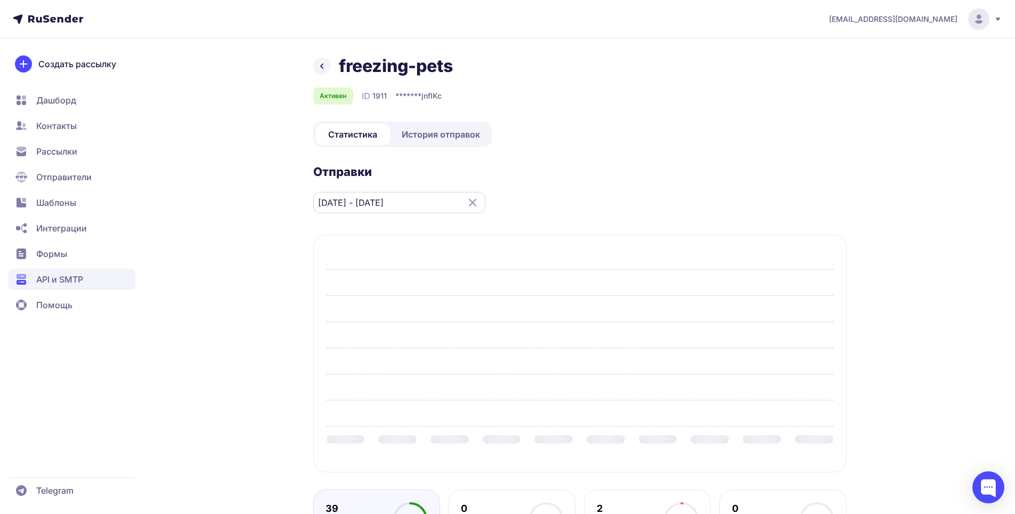
click at [389, 201] on input "01.02.2025 - 01.02.2025" at bounding box center [399, 202] width 172 height 21
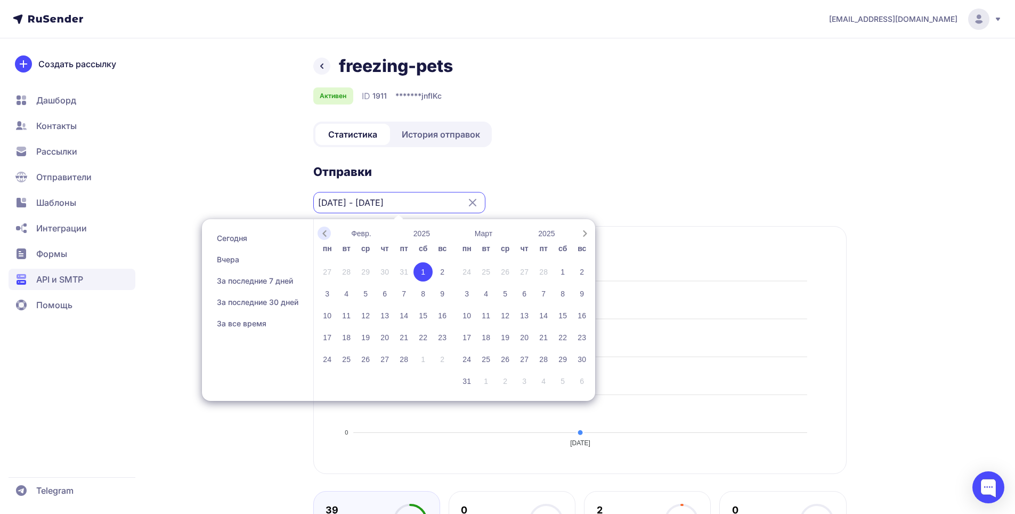
click at [325, 233] on icon "Previous month" at bounding box center [324, 233] width 11 height 11
click at [409, 274] on div "1" at bounding box center [403, 271] width 19 height 19
click at [582, 239] on span "Next month" at bounding box center [584, 232] width 13 height 13
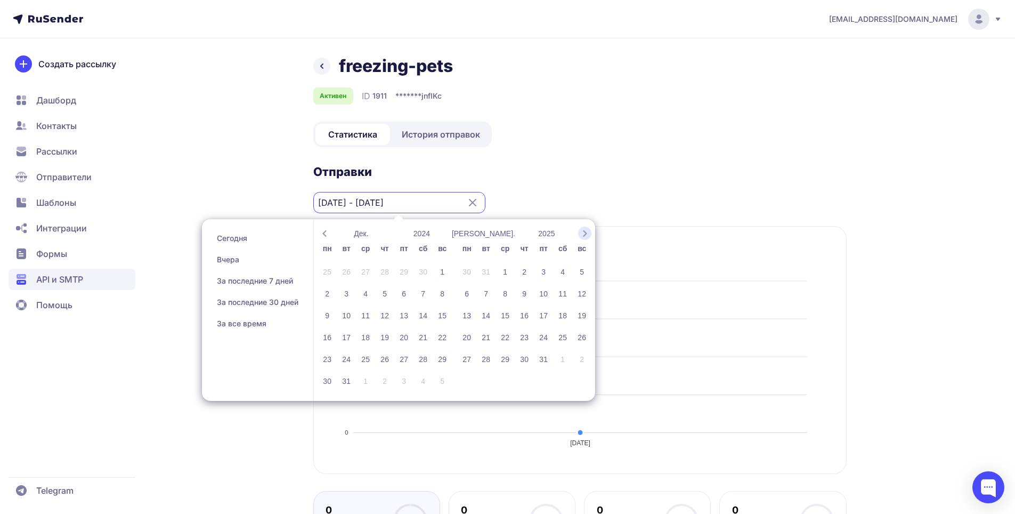
click at [582, 239] on span "Next month" at bounding box center [584, 232] width 13 height 13
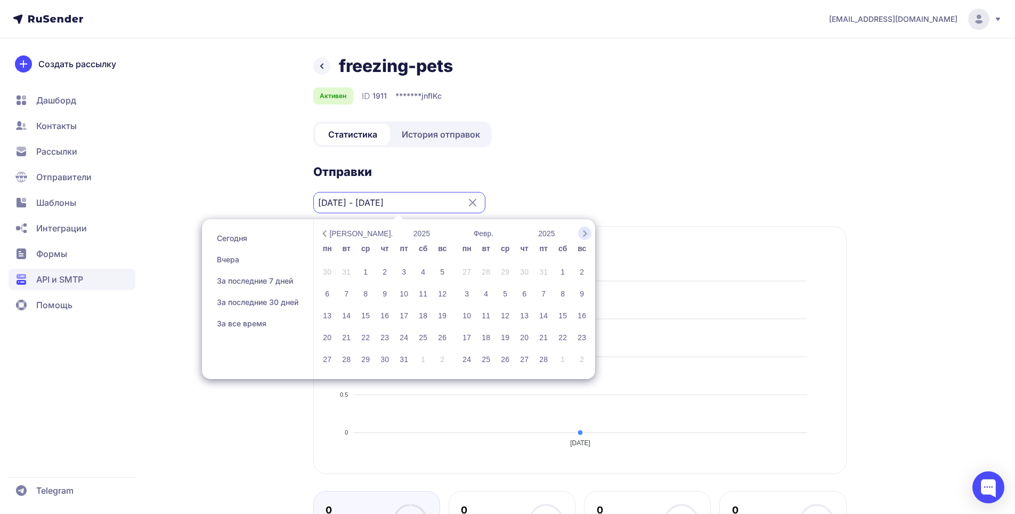
click at [582, 239] on span "Next month" at bounding box center [584, 232] width 13 height 13
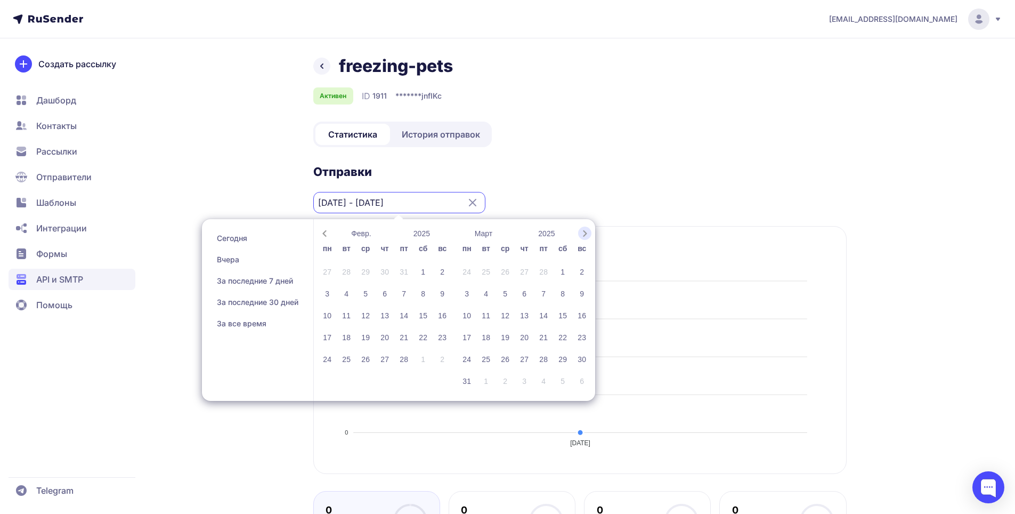
click at [582, 239] on span "Next month" at bounding box center [584, 232] width 13 height 13
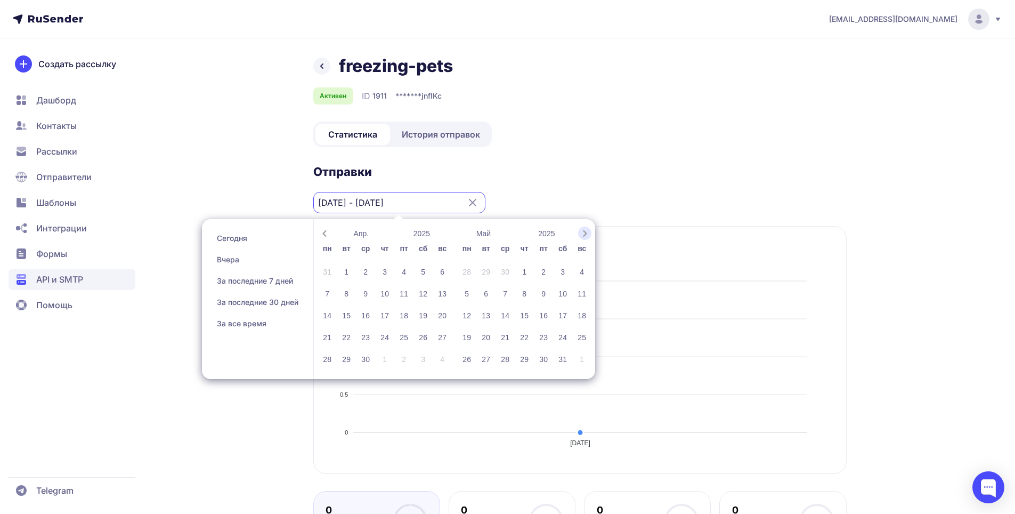
click at [582, 239] on span "Next month" at bounding box center [584, 232] width 13 height 13
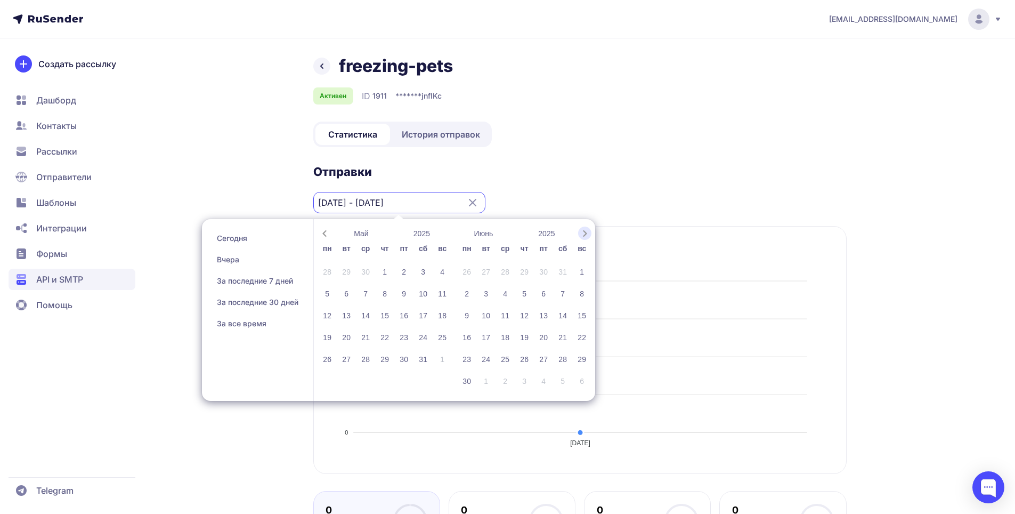
click at [582, 239] on span "Next month" at bounding box center [584, 232] width 13 height 13
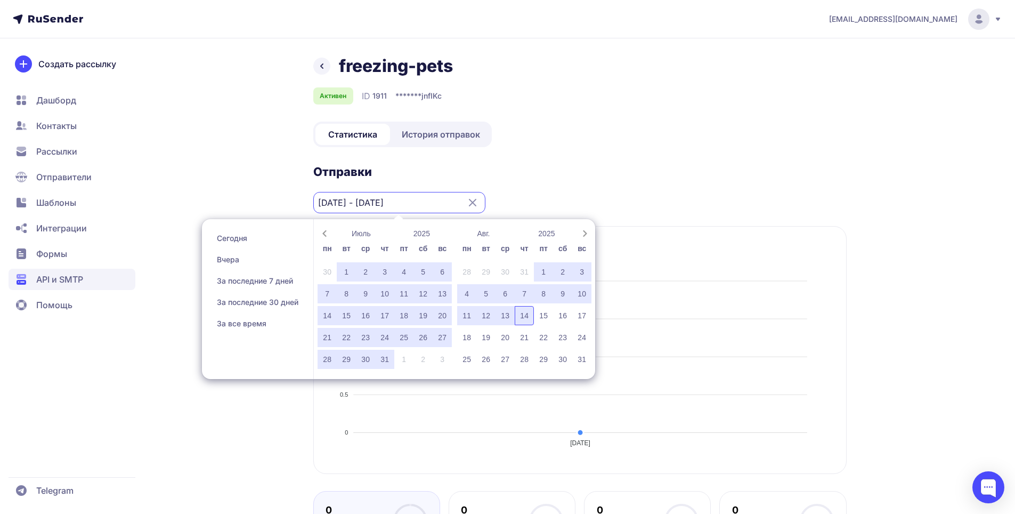
click at [525, 319] on div "14" at bounding box center [524, 315] width 19 height 19
type input "01.11.2024 - 14.08.2025"
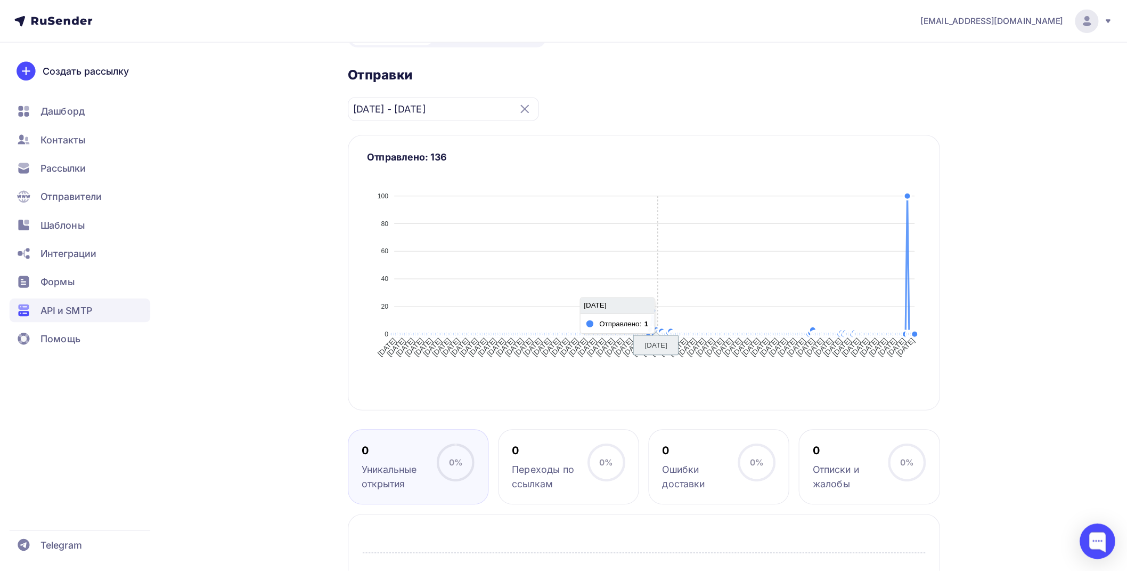
scroll to position [107, 0]
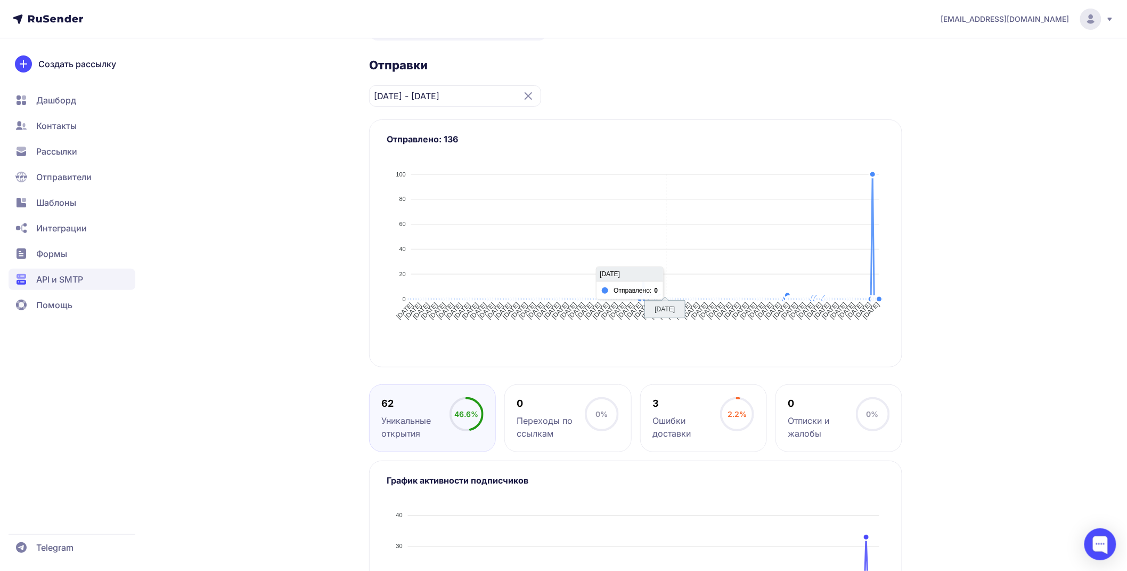
drag, startPoint x: 630, startPoint y: 259, endPoint x: 667, endPoint y: 289, distance: 48.1
click at [667, 289] on div at bounding box center [636, 252] width 498 height 188
click at [688, 408] on div "3" at bounding box center [687, 403] width 68 height 13
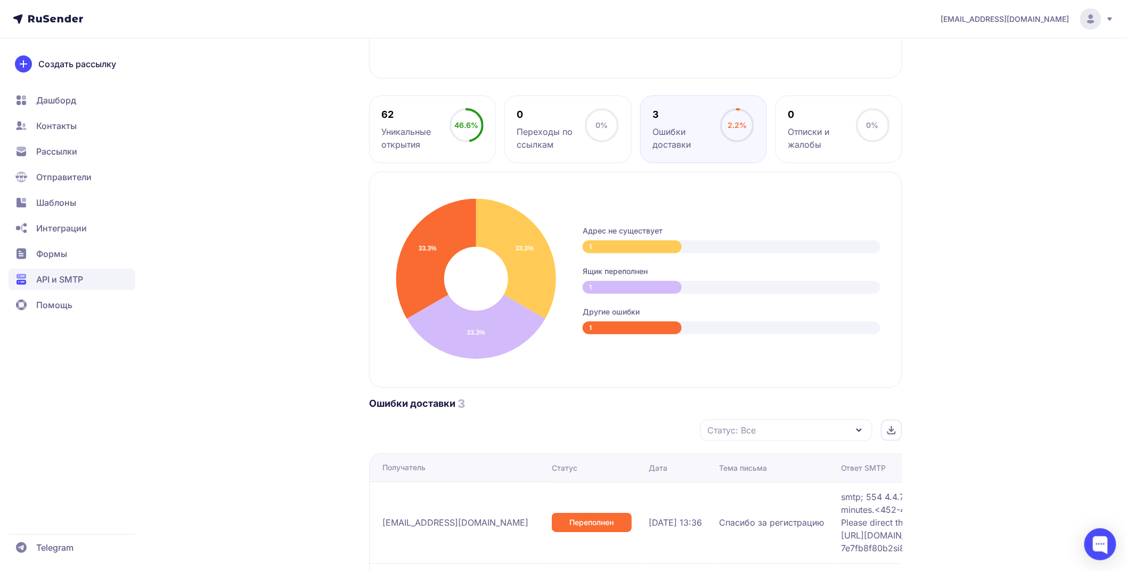
scroll to position [363, 0]
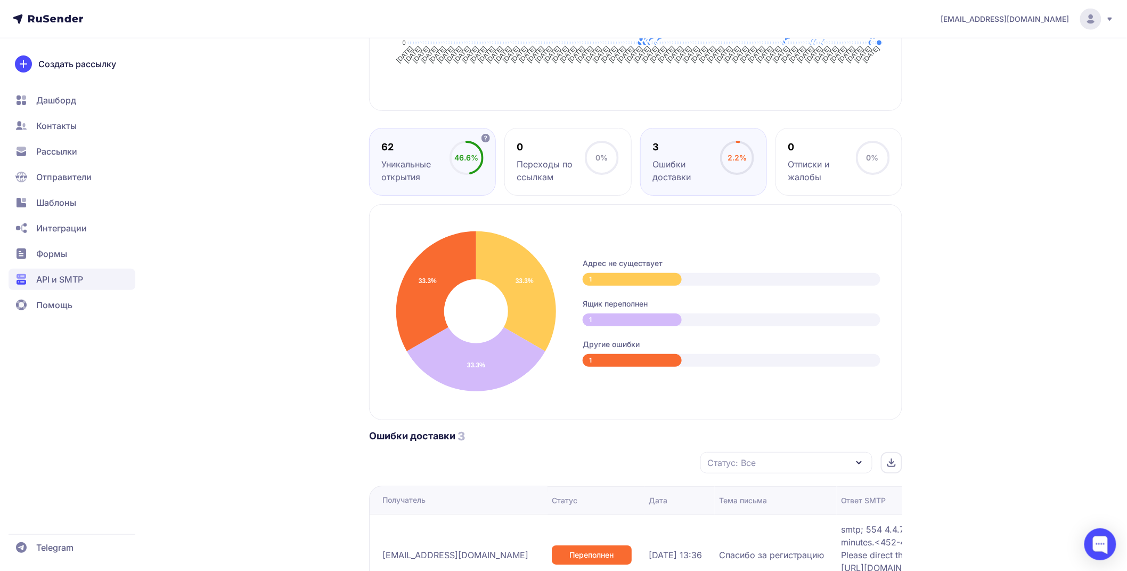
click at [439, 181] on div "Уникальные открытия" at bounding box center [416, 171] width 68 height 26
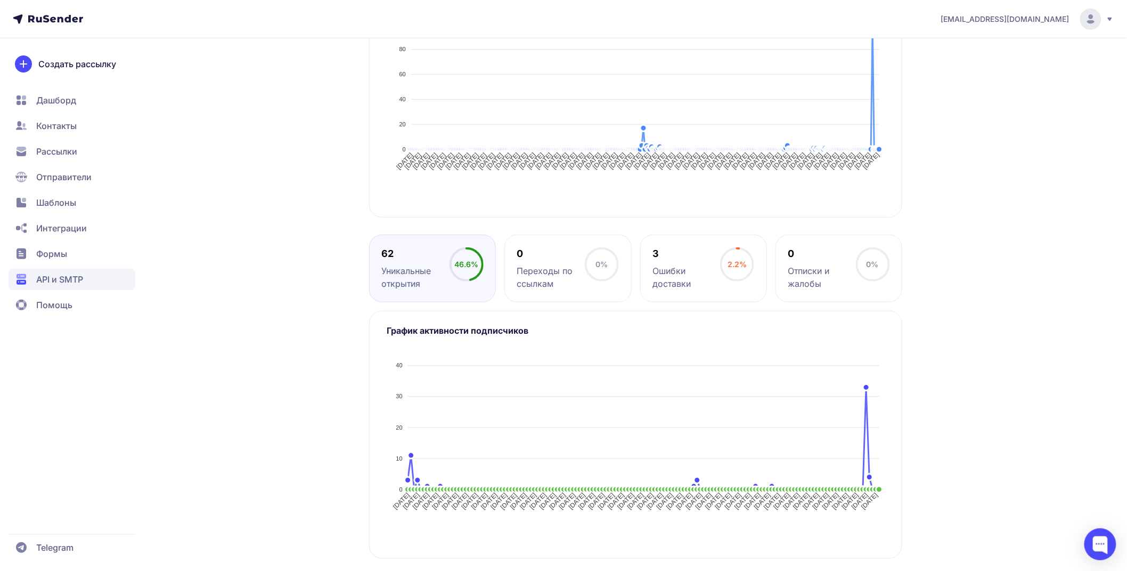
scroll to position [257, 0]
click at [66, 278] on span "API и SMTP" at bounding box center [59, 279] width 47 height 13
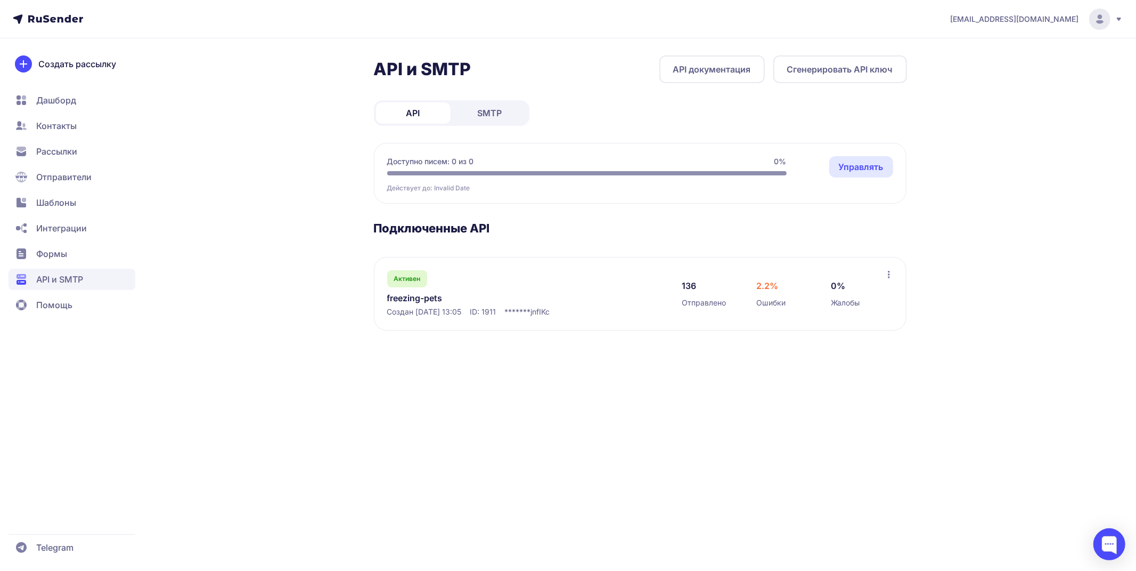
click at [1014, 23] on circle at bounding box center [1099, 19] width 21 height 21
click at [971, 76] on span "[DEMOGRAPHIC_DATA]" at bounding box center [1013, 73] width 95 height 13
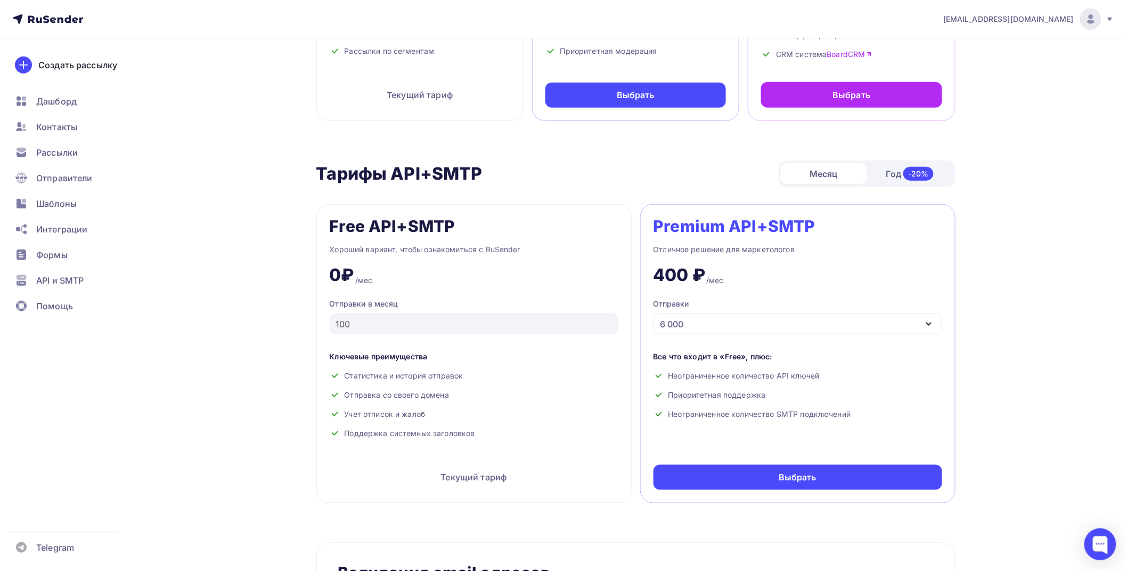
scroll to position [296, 0]
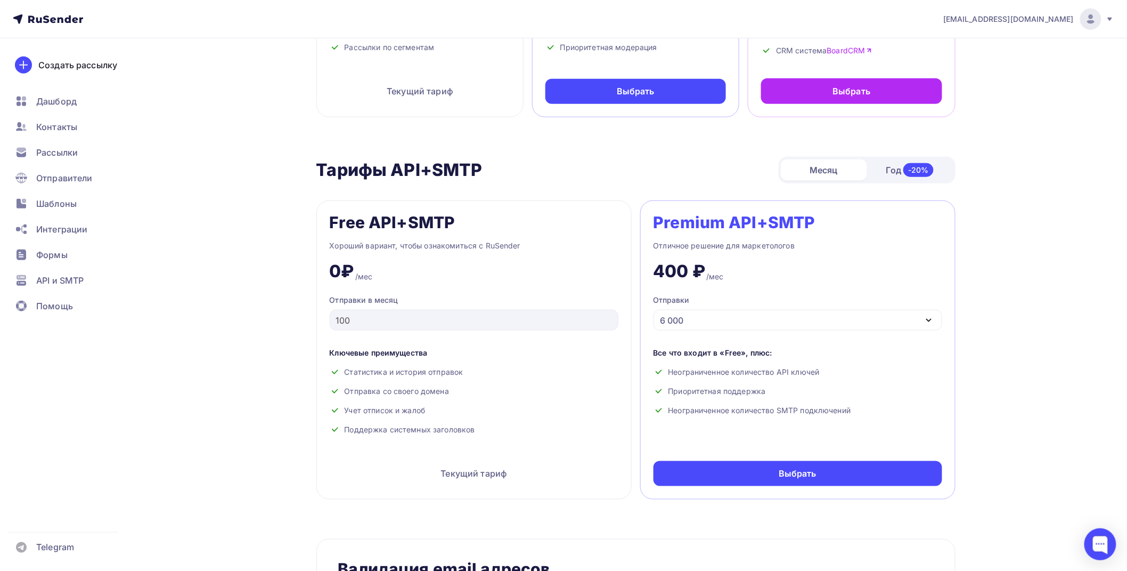
click at [897, 173] on div "Год -20%" at bounding box center [910, 170] width 86 height 22
click at [836, 169] on div "Месяц" at bounding box center [824, 169] width 86 height 21
click at [910, 170] on div "-20%" at bounding box center [918, 170] width 30 height 14
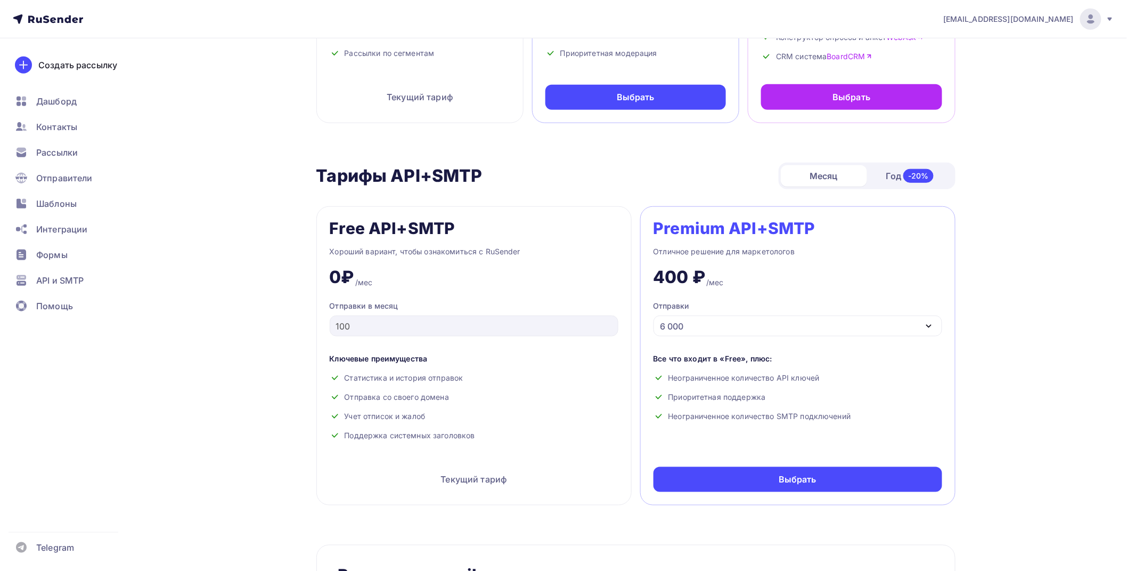
scroll to position [296, 0]
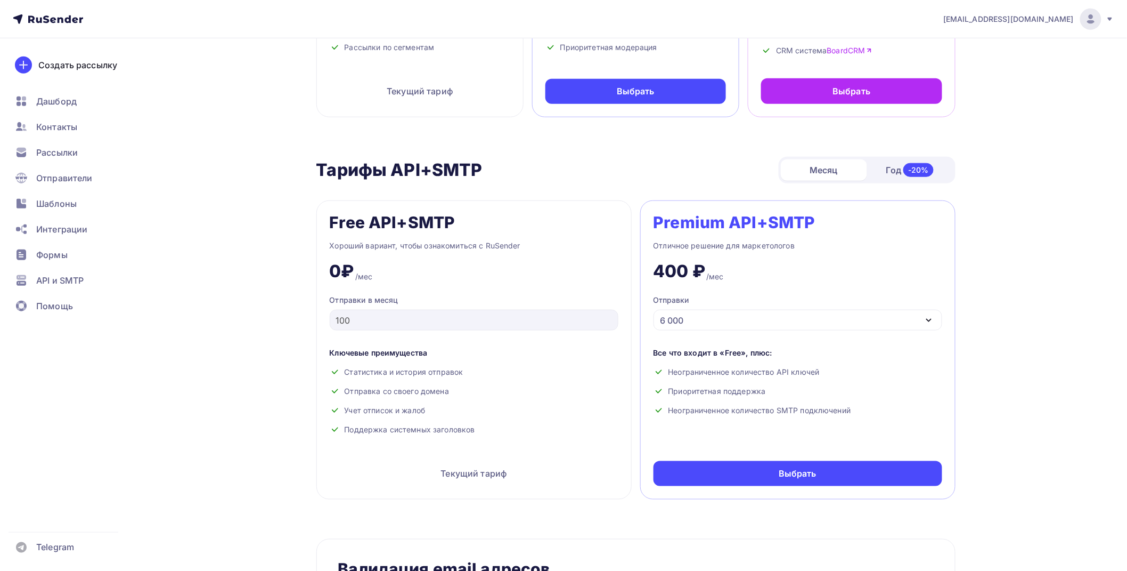
click at [1058, 17] on span "[EMAIL_ADDRESS][DOMAIN_NAME]" at bounding box center [1008, 19] width 131 height 11
click at [980, 77] on link "[DEMOGRAPHIC_DATA]" at bounding box center [1018, 68] width 179 height 21
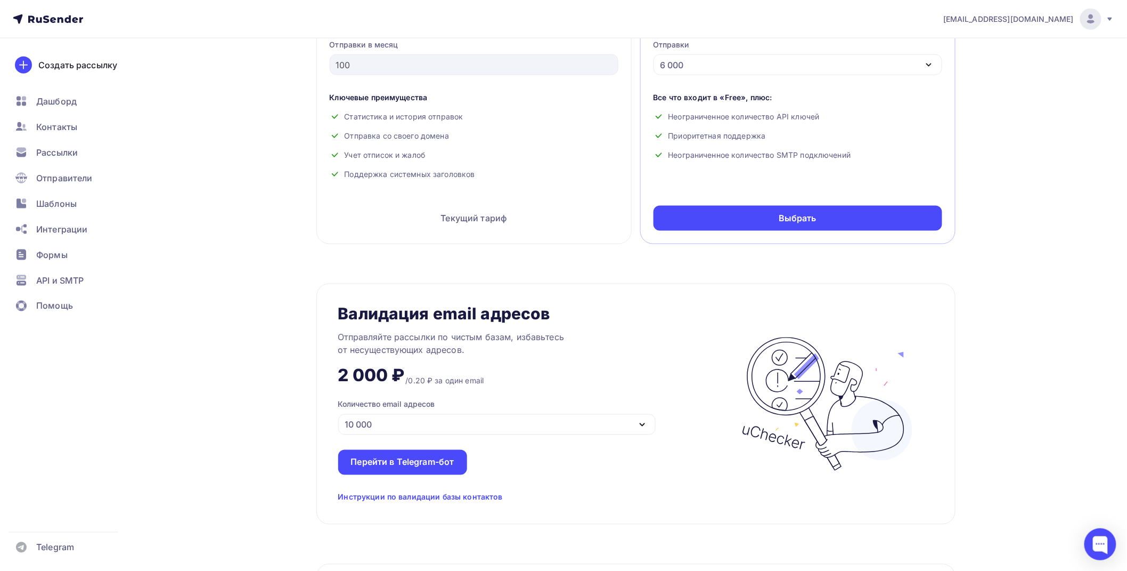
scroll to position [542, 0]
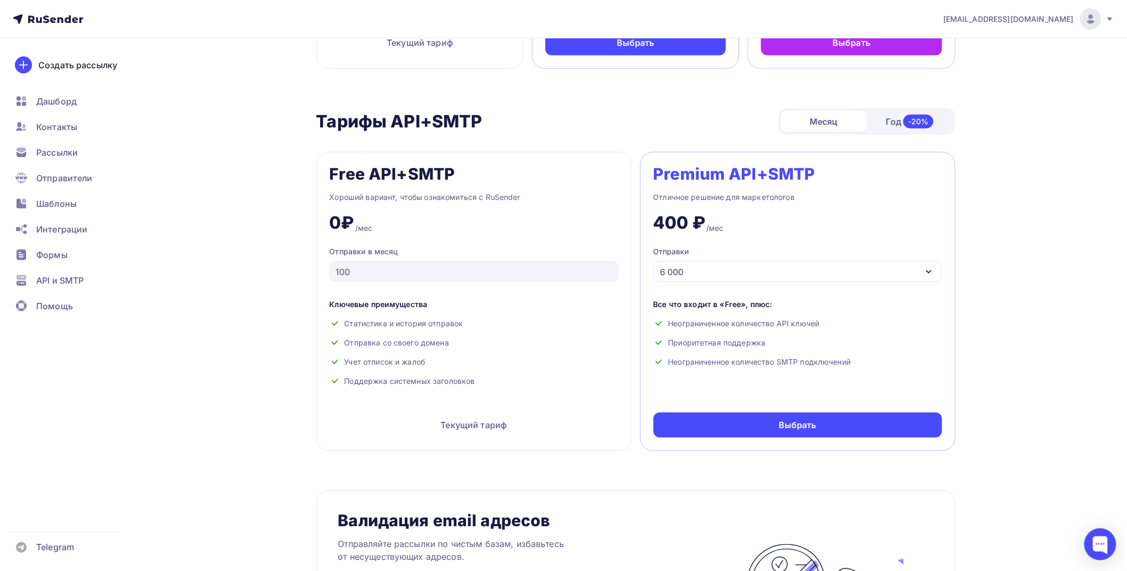
scroll to position [355, 0]
